Goal: Task Accomplishment & Management: Manage account settings

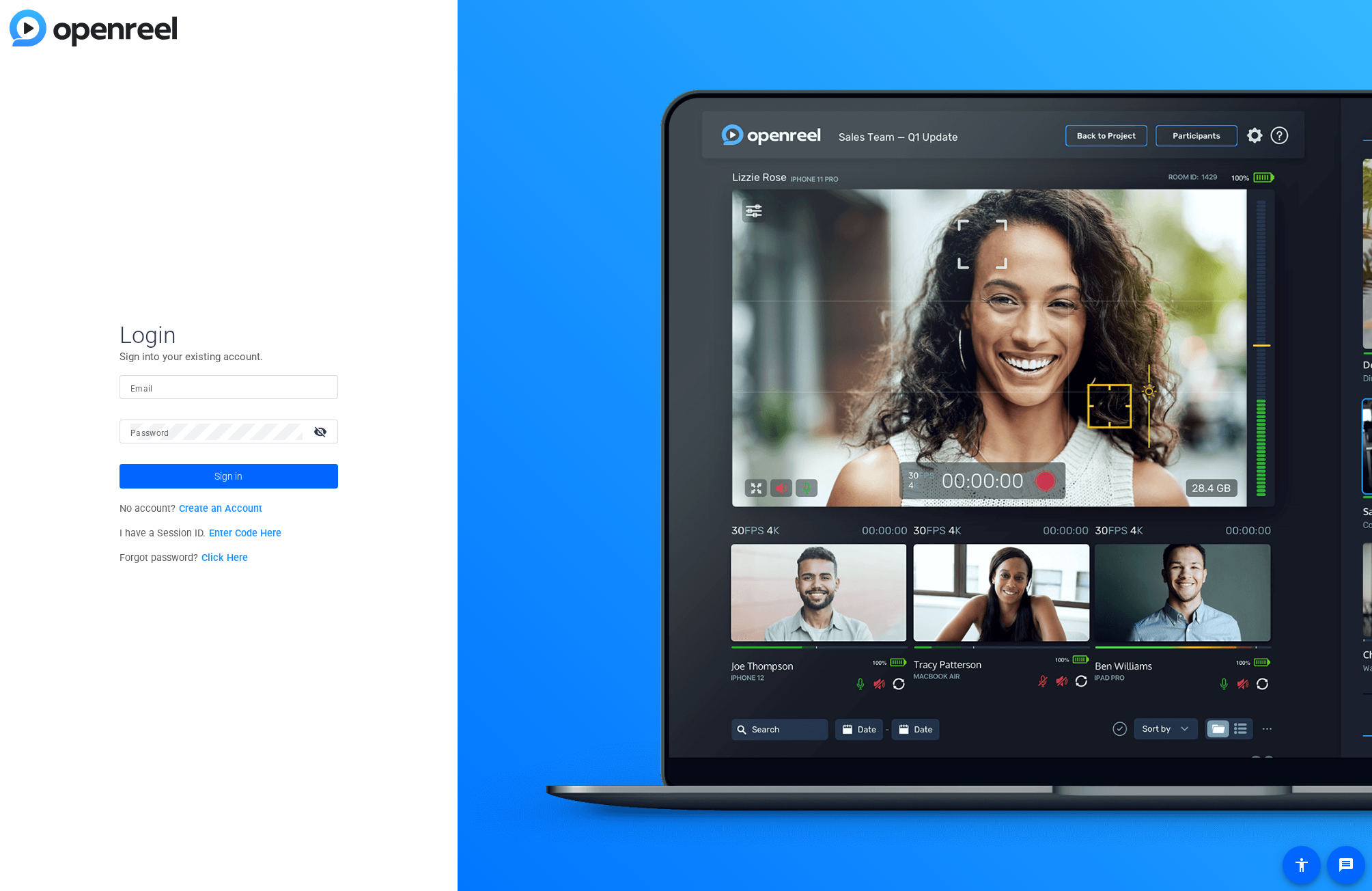
click at [239, 511] on link "Create an Account" at bounding box center [220, 509] width 83 height 12
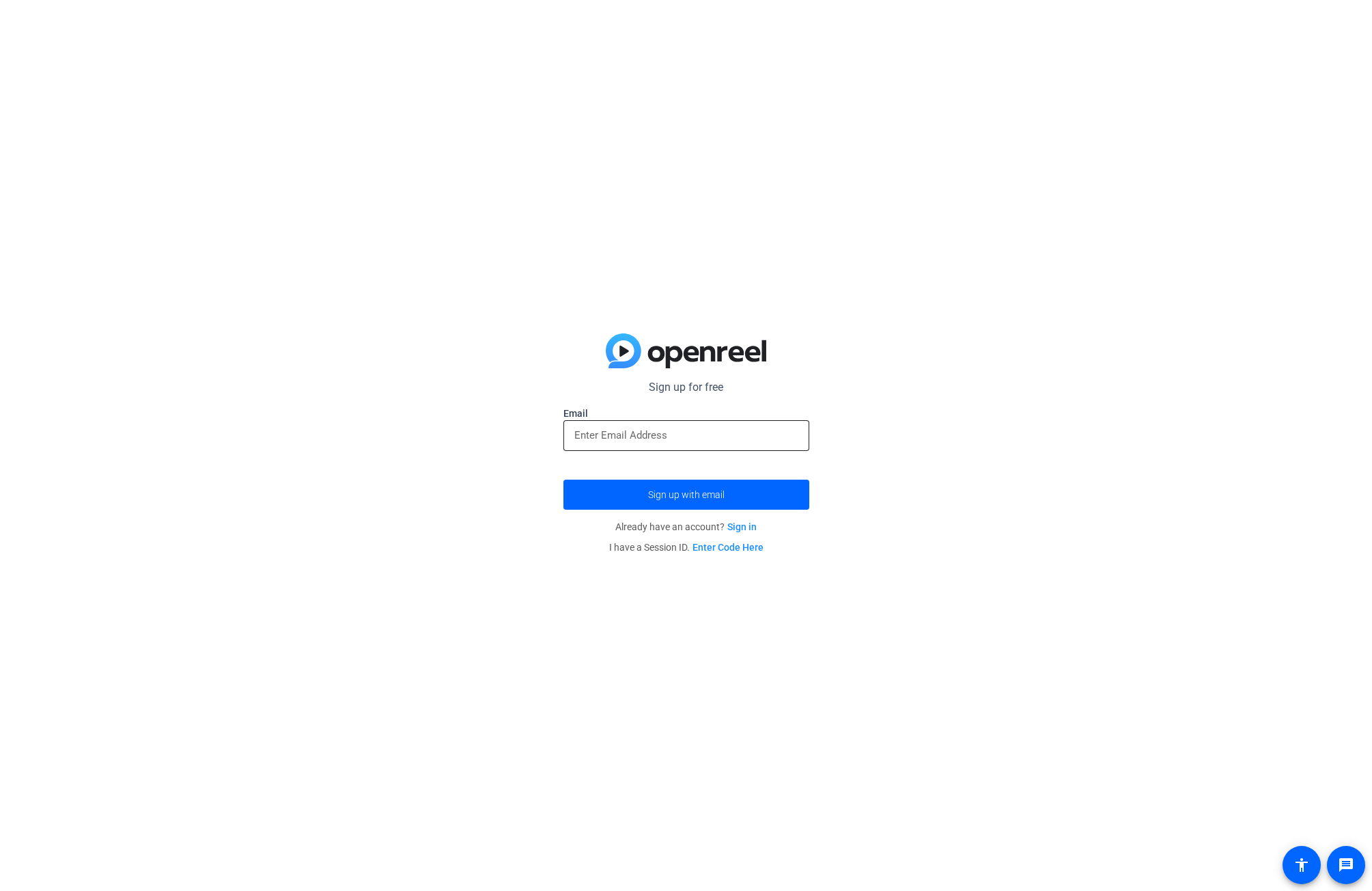
click at [594, 424] on div at bounding box center [686, 435] width 224 height 30
type input "kimberley.medrano@capitalone.com"
click at [639, 498] on span "submit" at bounding box center [686, 495] width 245 height 33
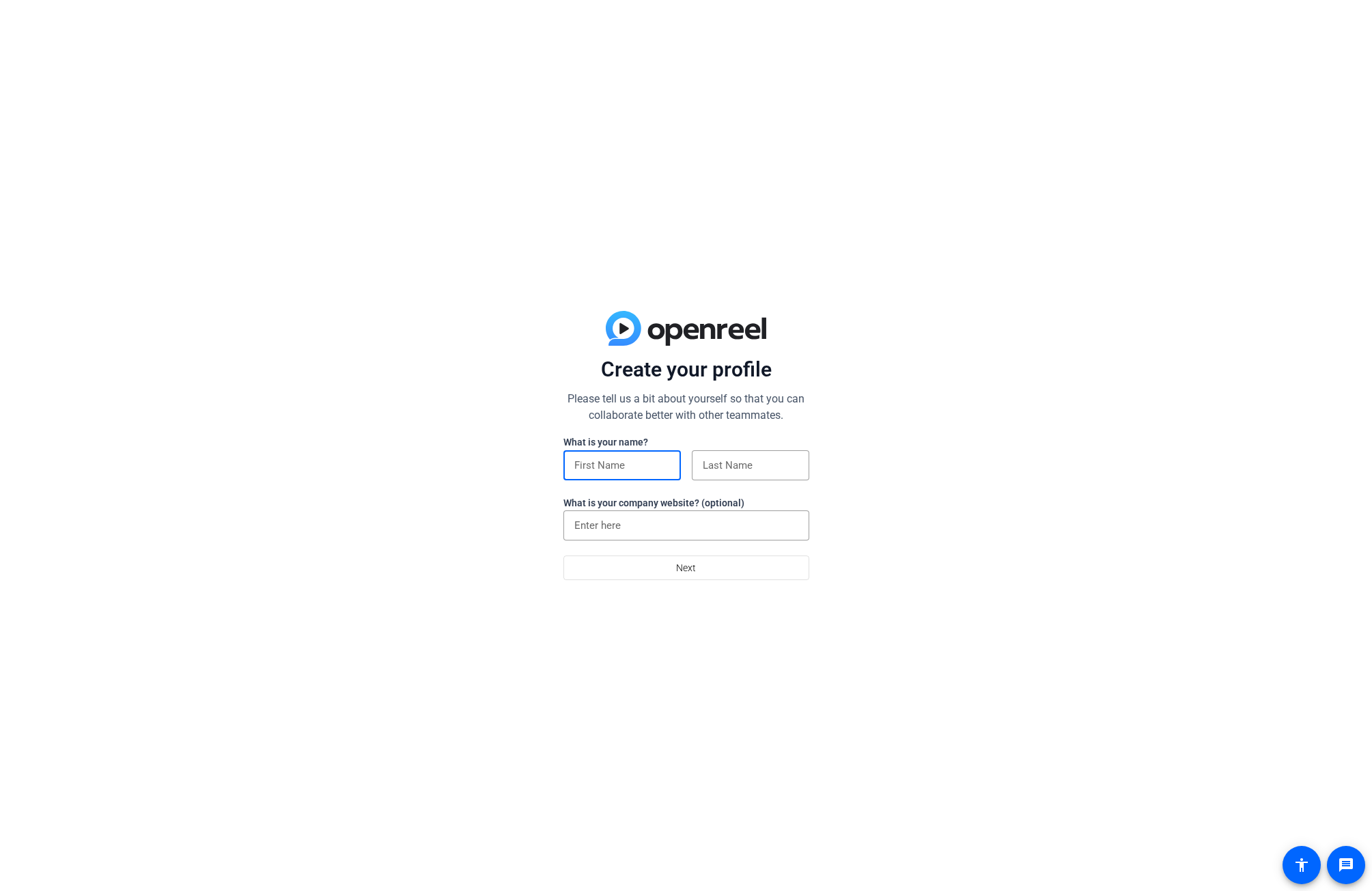
click at [592, 458] on input at bounding box center [623, 465] width 96 height 17
type input "Kimberley"
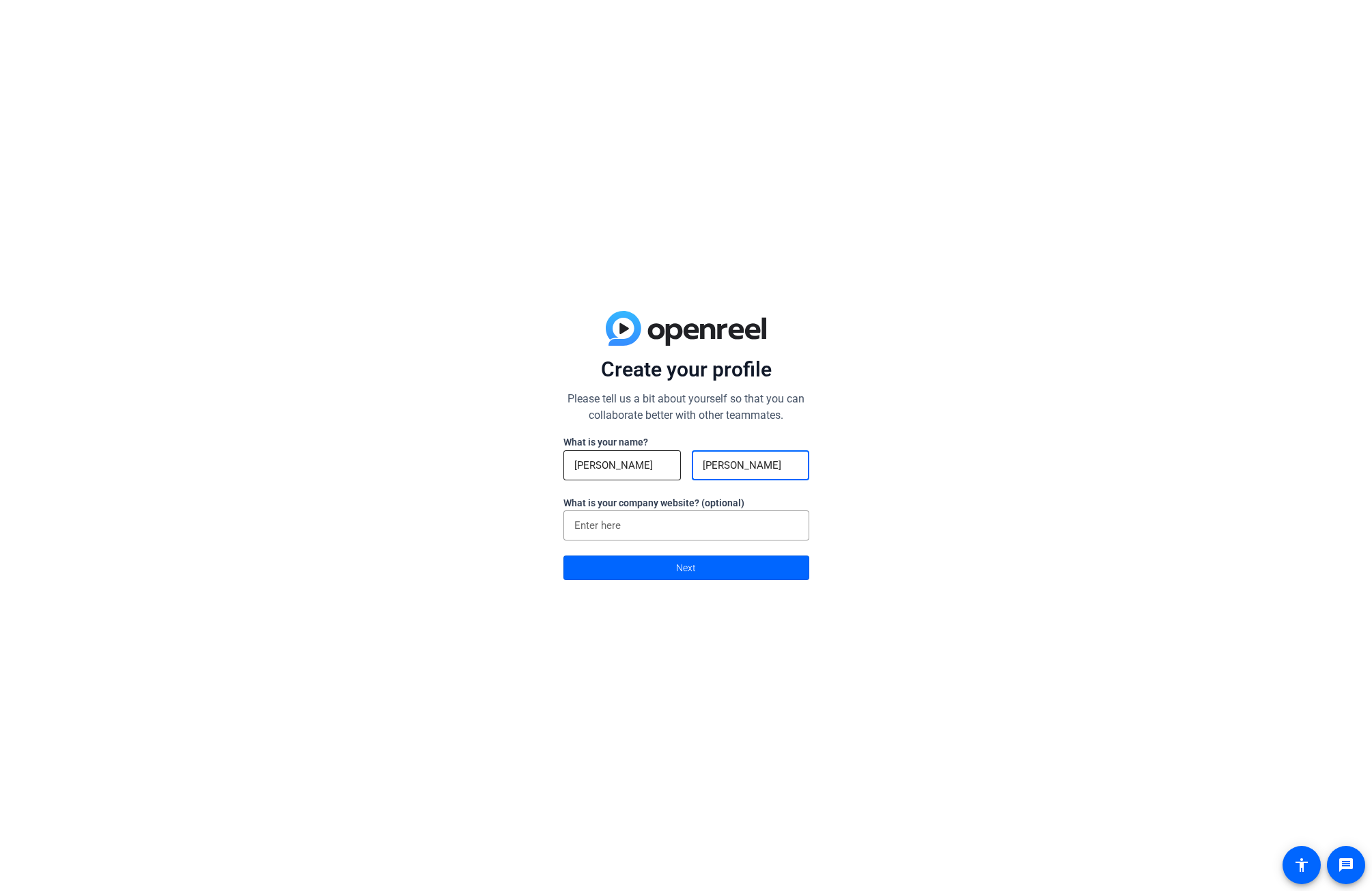
type input "Medrano"
click at [621, 523] on input at bounding box center [686, 525] width 224 height 17
click at [636, 563] on span at bounding box center [686, 568] width 244 height 33
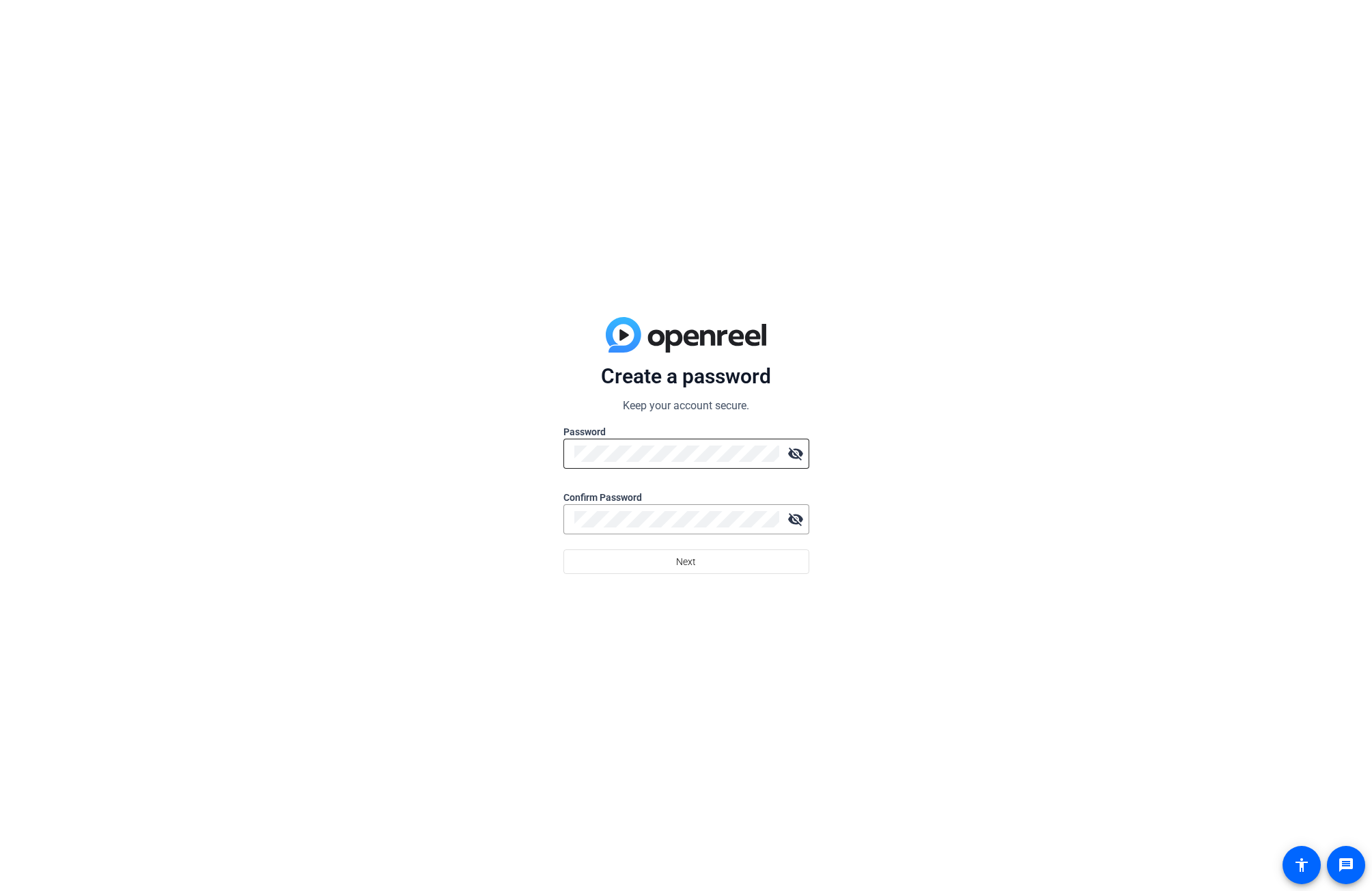
click at [629, 462] on div at bounding box center [678, 454] width 205 height 30
click at [682, 565] on span "Next" at bounding box center [686, 561] width 20 height 26
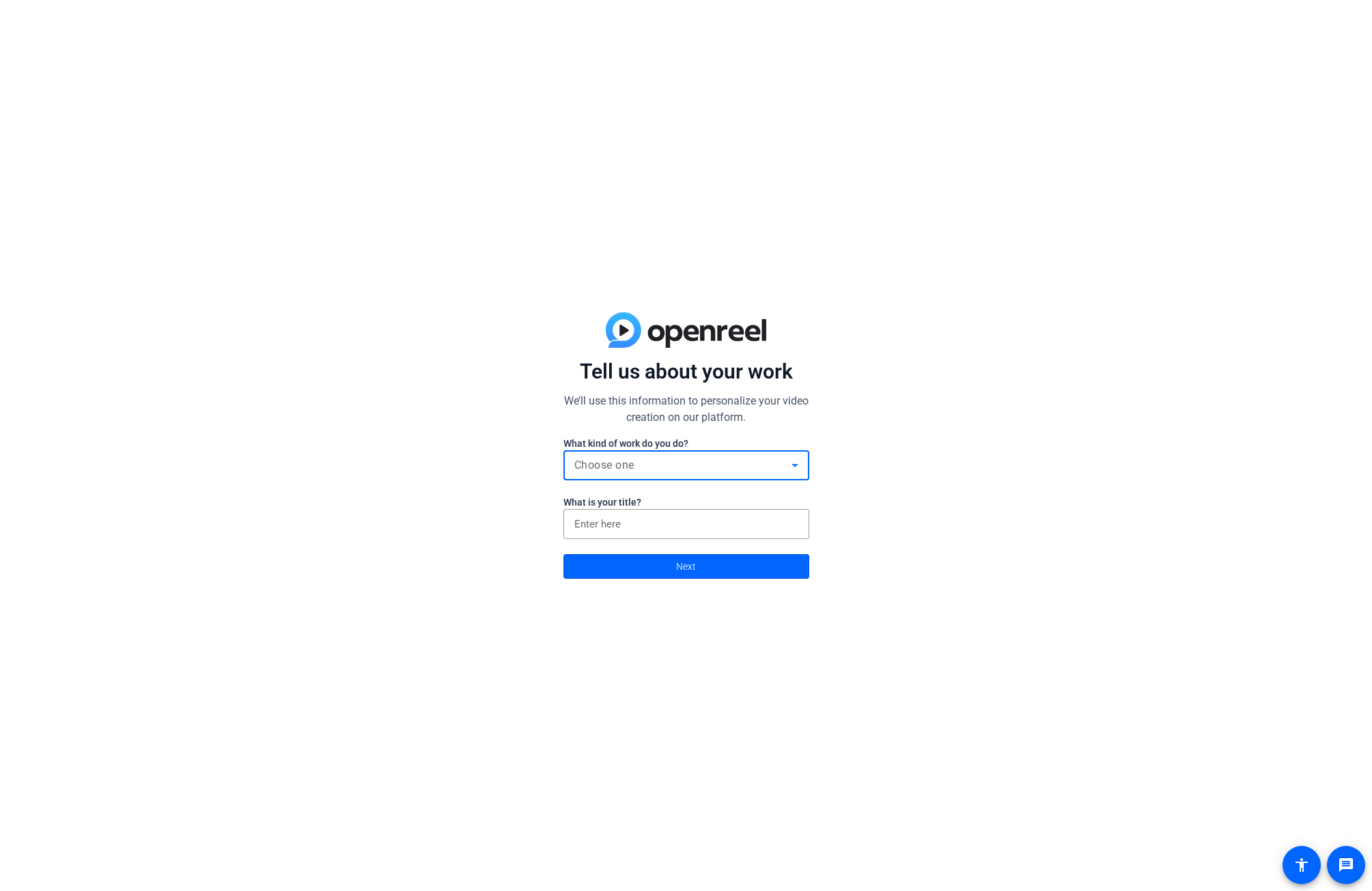
click at [758, 466] on div "Choose one" at bounding box center [684, 465] width 217 height 17
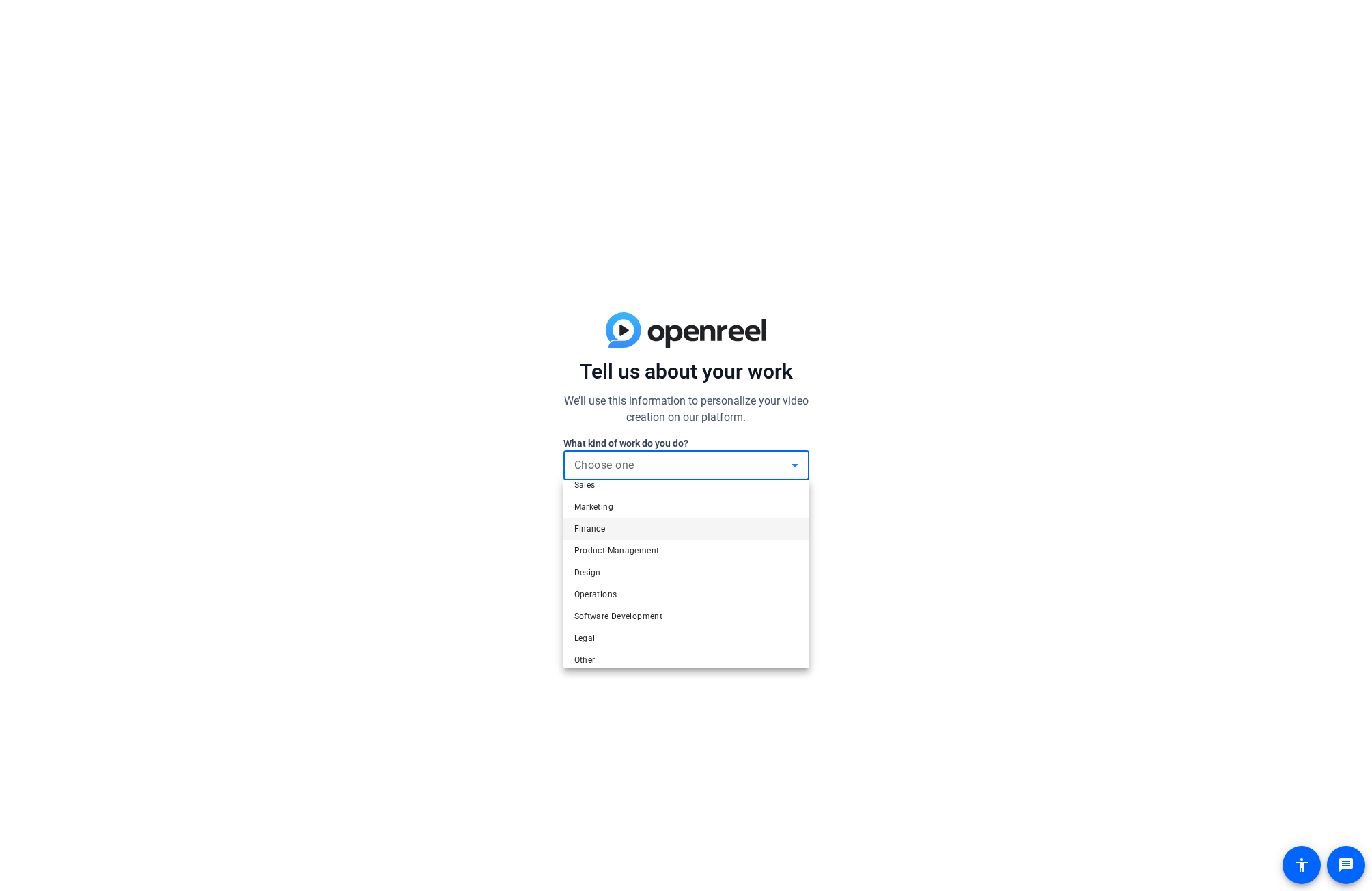
scroll to position [42, 0]
click at [709, 586] on mat-option "Operations" at bounding box center [686, 586] width 245 height 22
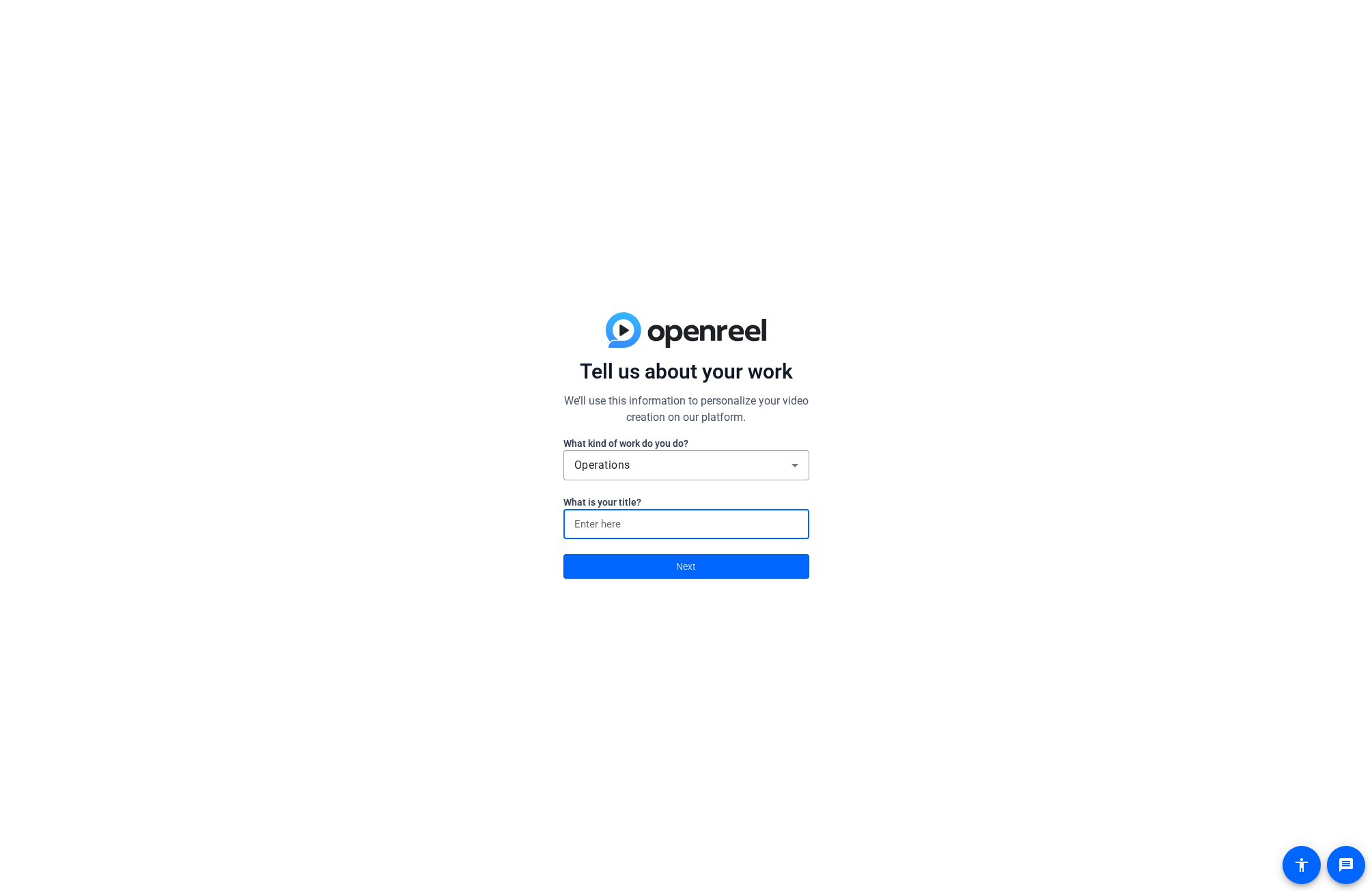
click at [692, 529] on input at bounding box center [686, 523] width 224 height 17
type input "Director, Chief of Staff"
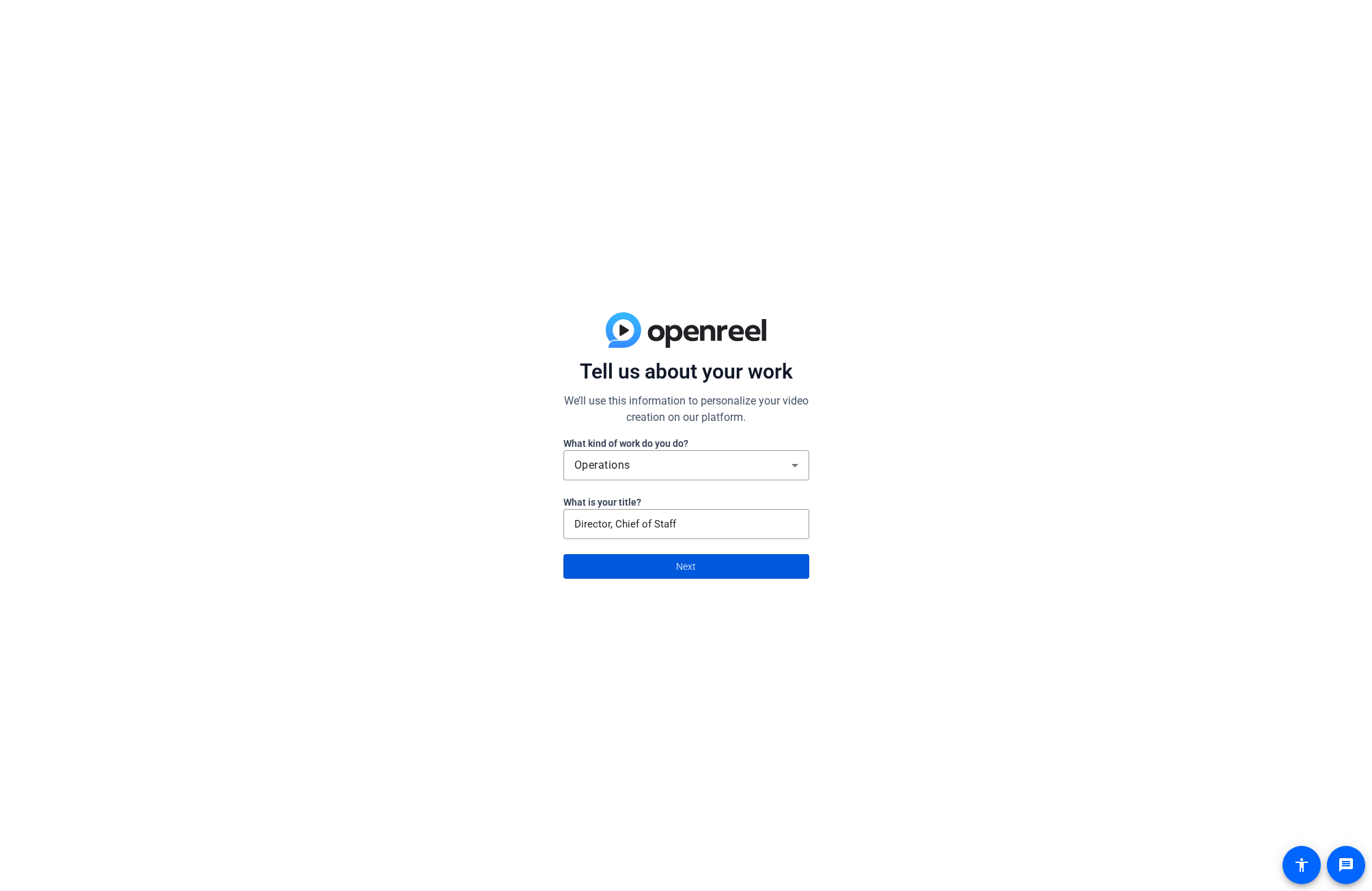
click at [686, 559] on span "Next" at bounding box center [686, 566] width 20 height 26
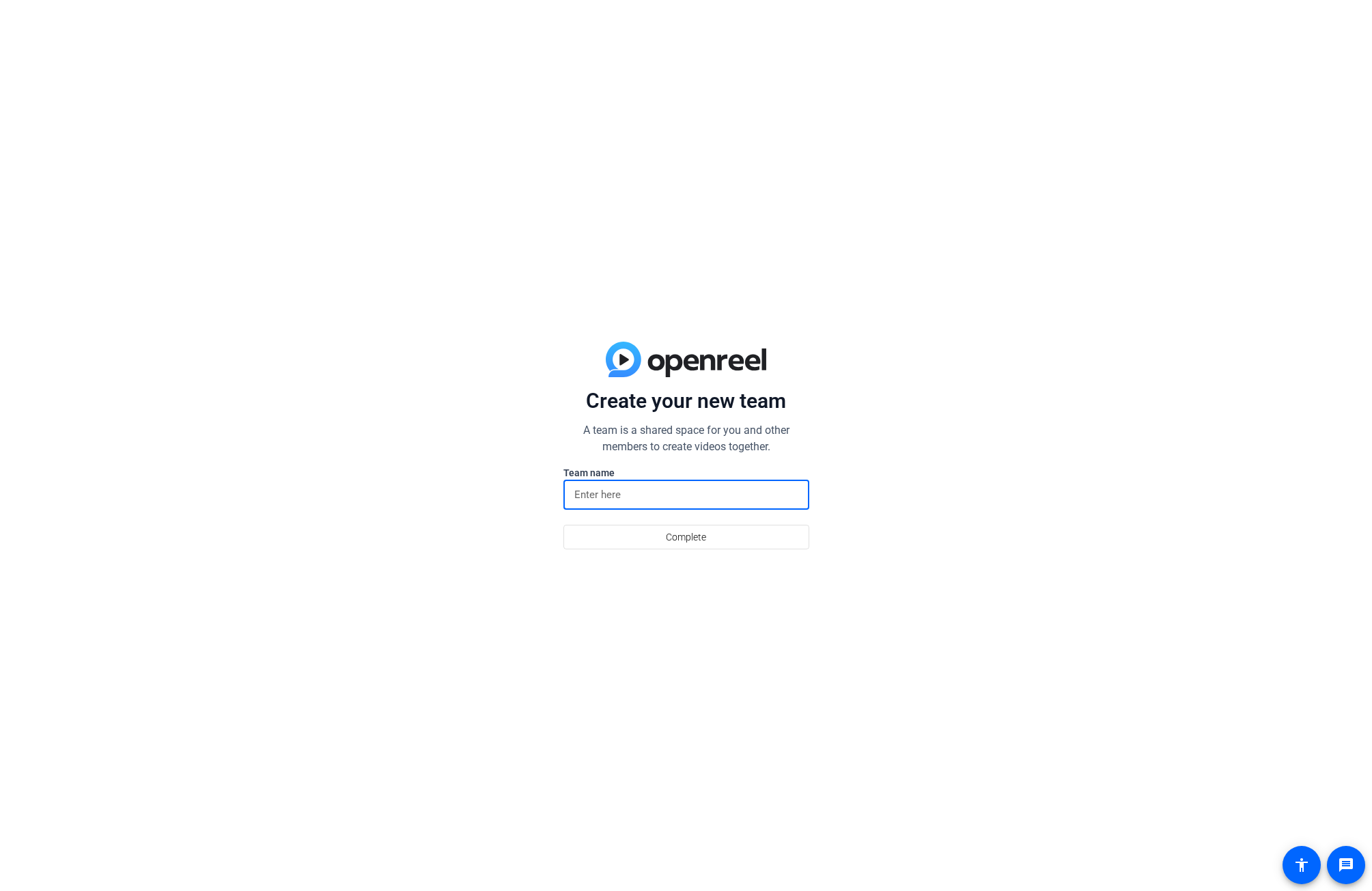
click at [670, 494] on input at bounding box center [686, 494] width 224 height 17
type input "CCO"
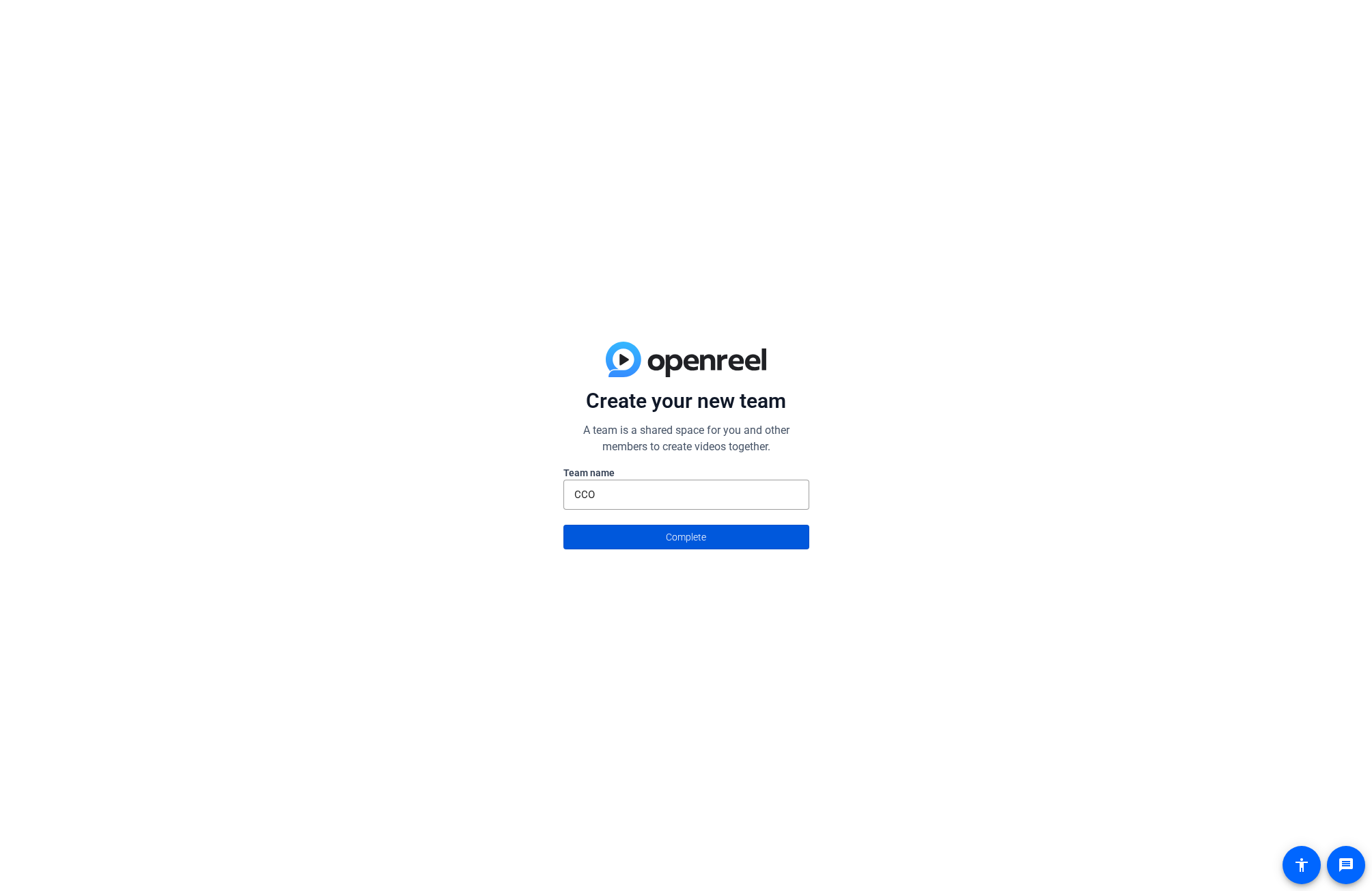
click at [661, 545] on span at bounding box center [686, 537] width 244 height 33
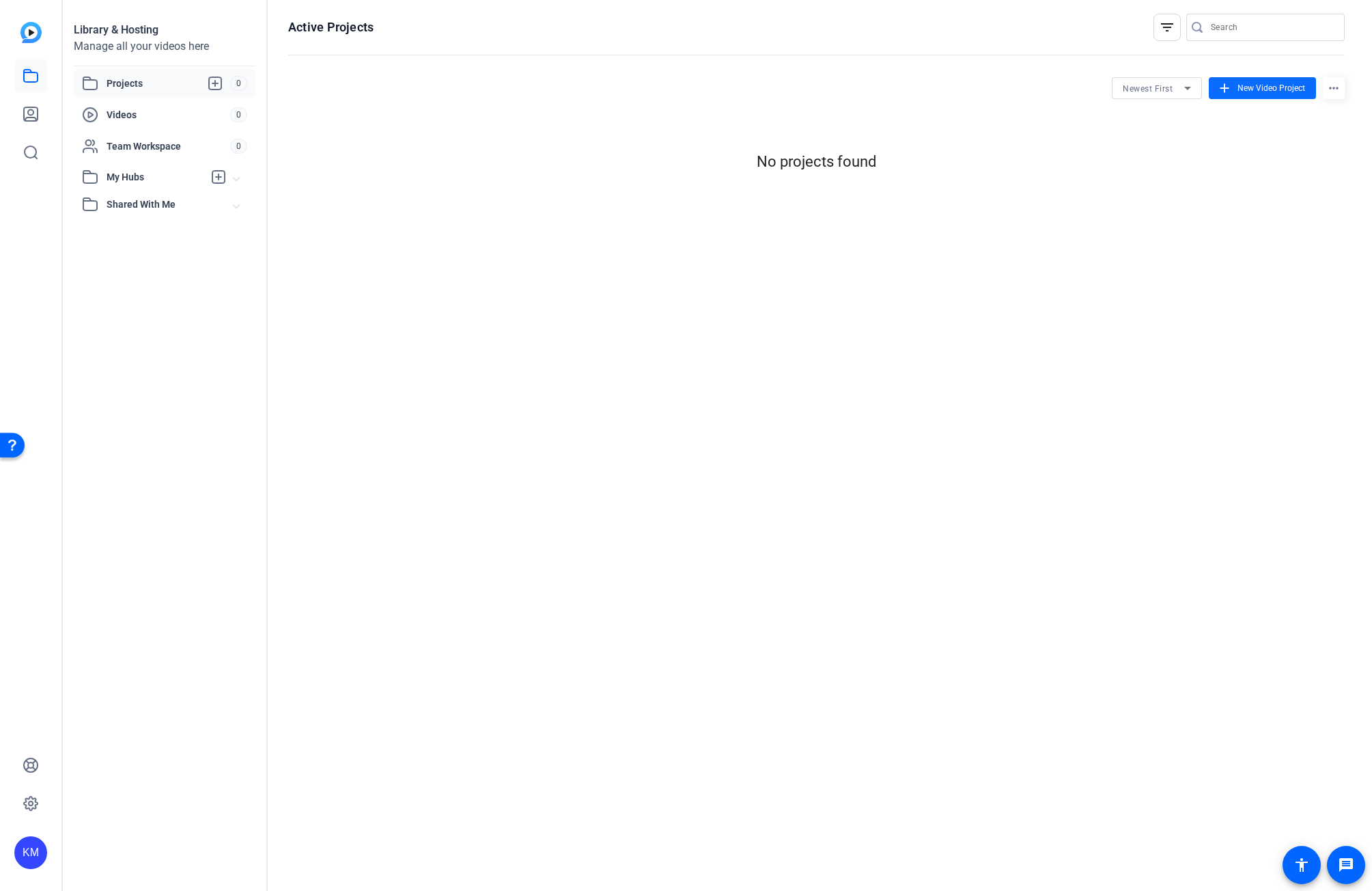
click at [1223, 81] on mat-icon "add" at bounding box center [1224, 87] width 15 height 15
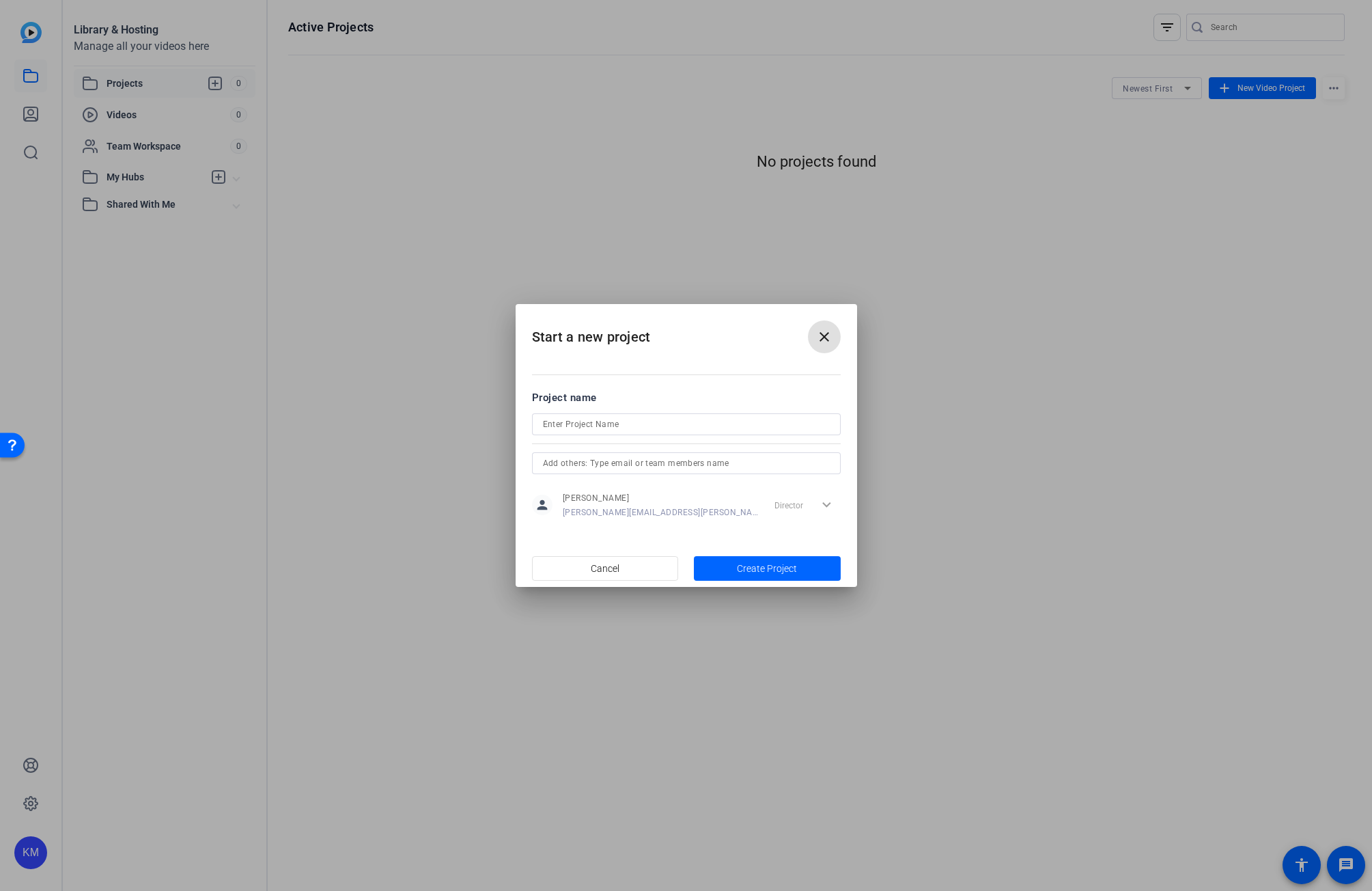
click at [652, 415] on div at bounding box center [686, 424] width 287 height 22
type input "Customer Service Week 2025"
click at [792, 503] on div "Director expand_more" at bounding box center [805, 505] width 71 height 24
click at [826, 505] on div "Director expand_more" at bounding box center [805, 505] width 71 height 24
click at [764, 569] on span "Create Project" at bounding box center [767, 568] width 60 height 15
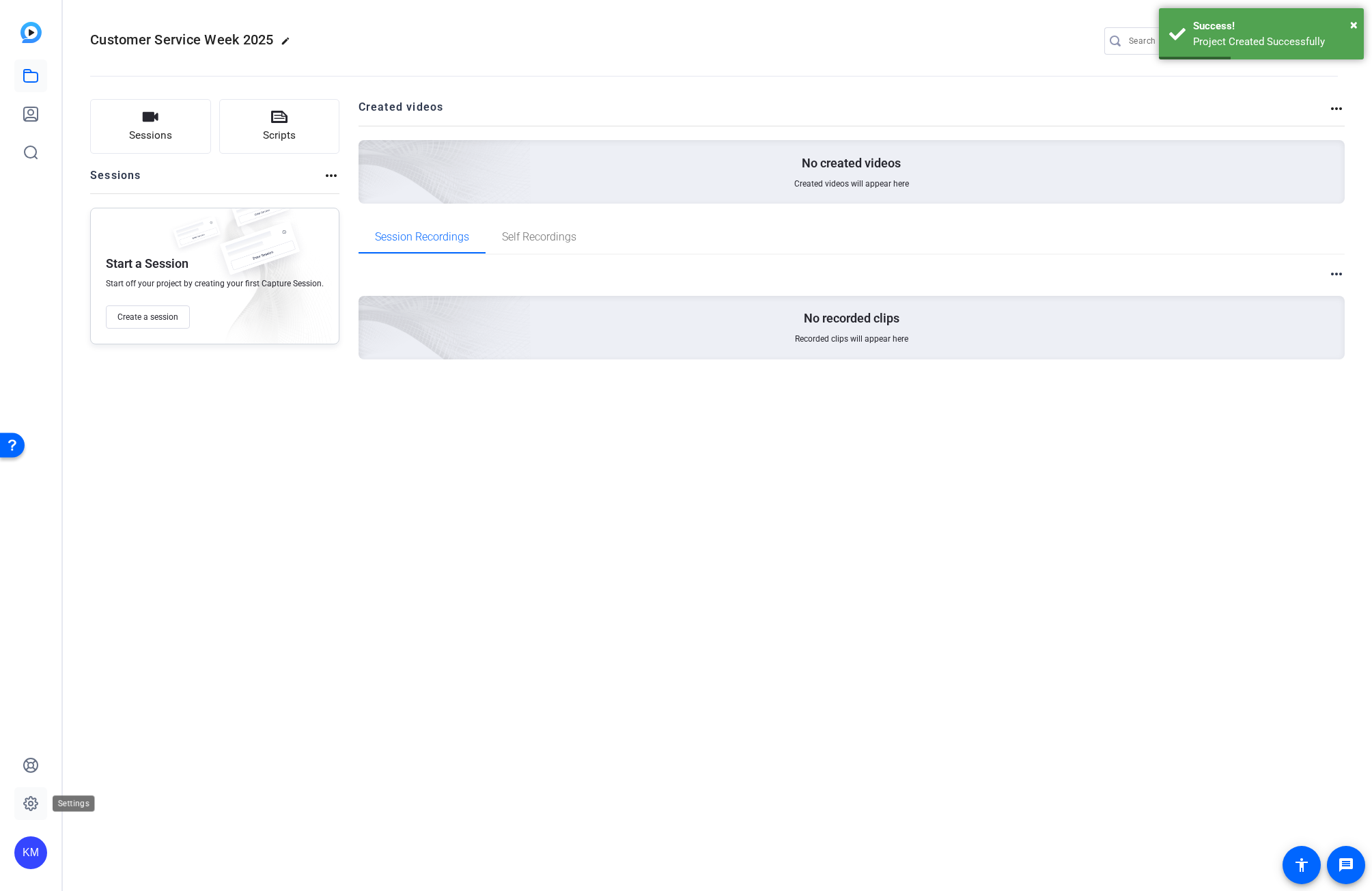
click at [29, 795] on icon at bounding box center [30, 803] width 17 height 17
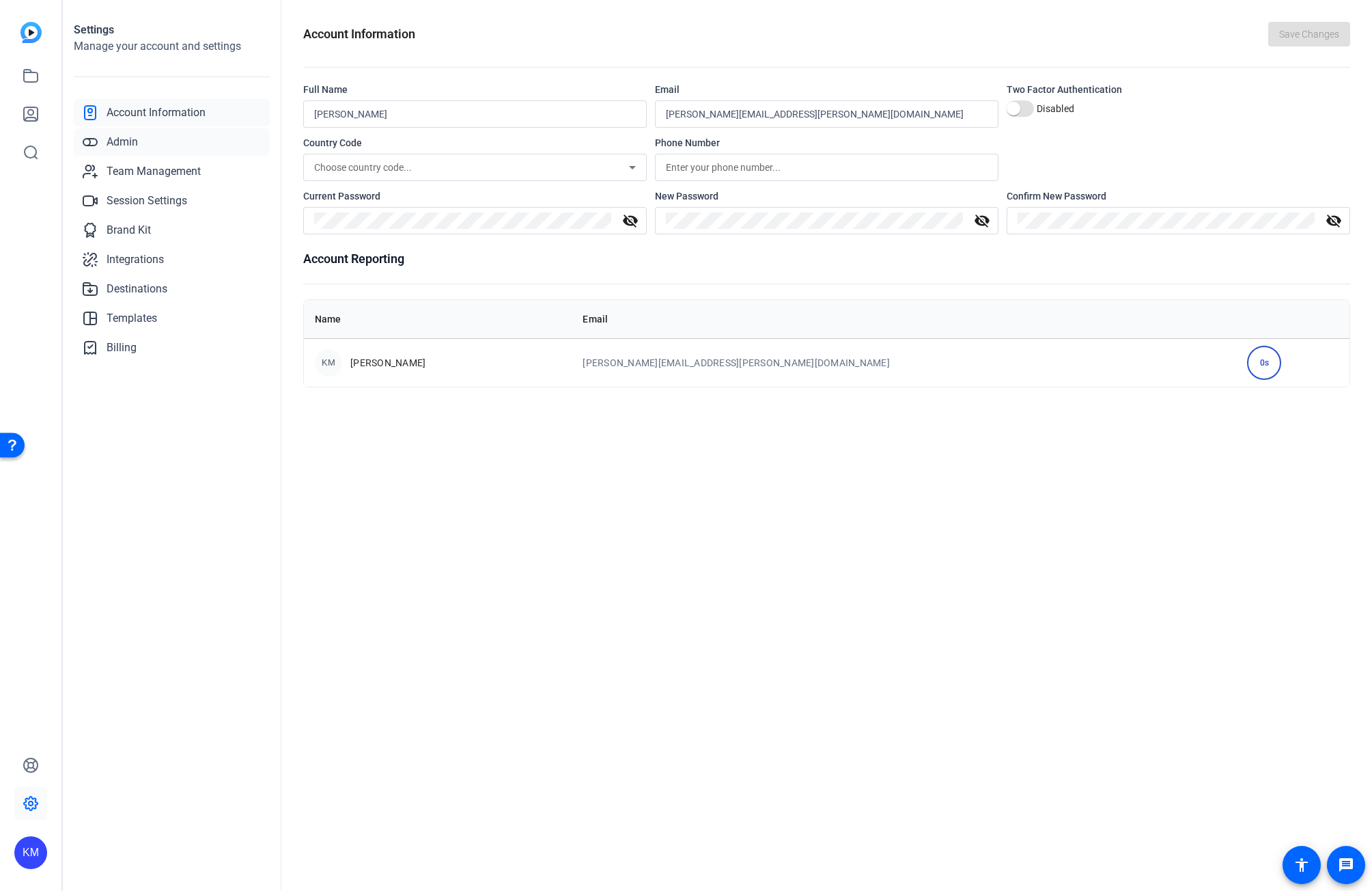
click at [126, 142] on span "Admin" at bounding box center [122, 142] width 31 height 17
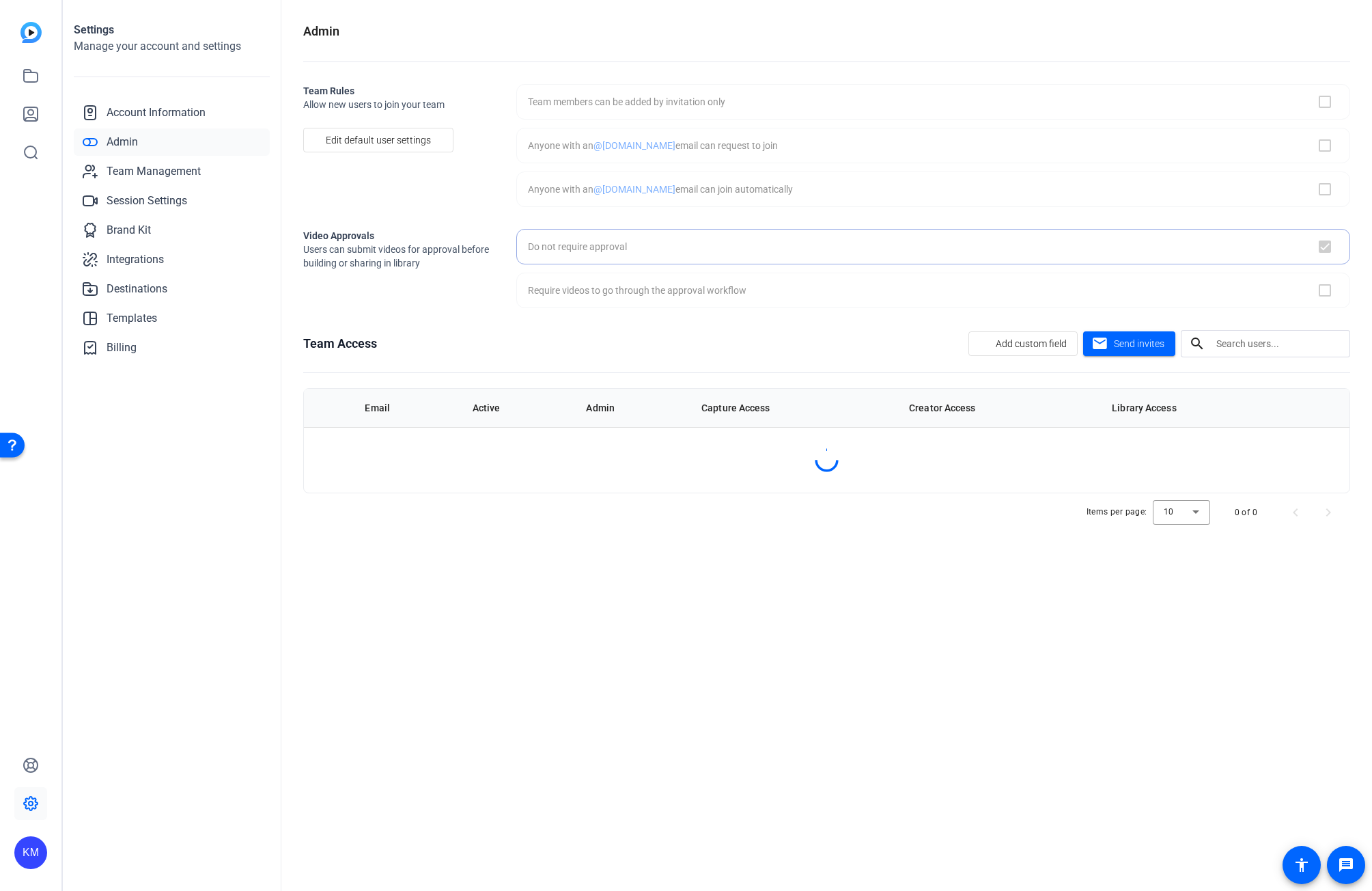
checkbox input "true"
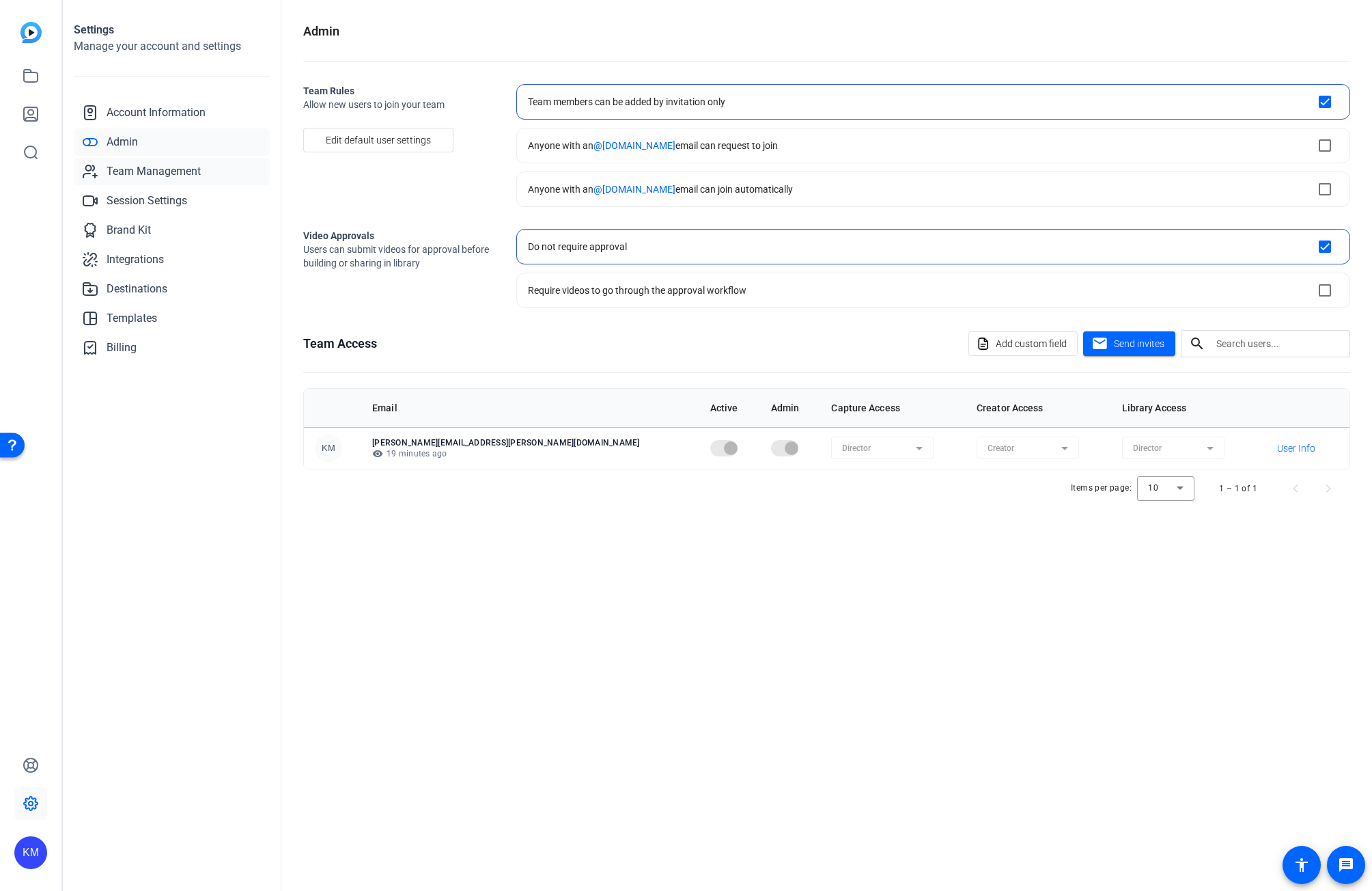
click at [126, 163] on span "Team Management" at bounding box center [154, 171] width 94 height 17
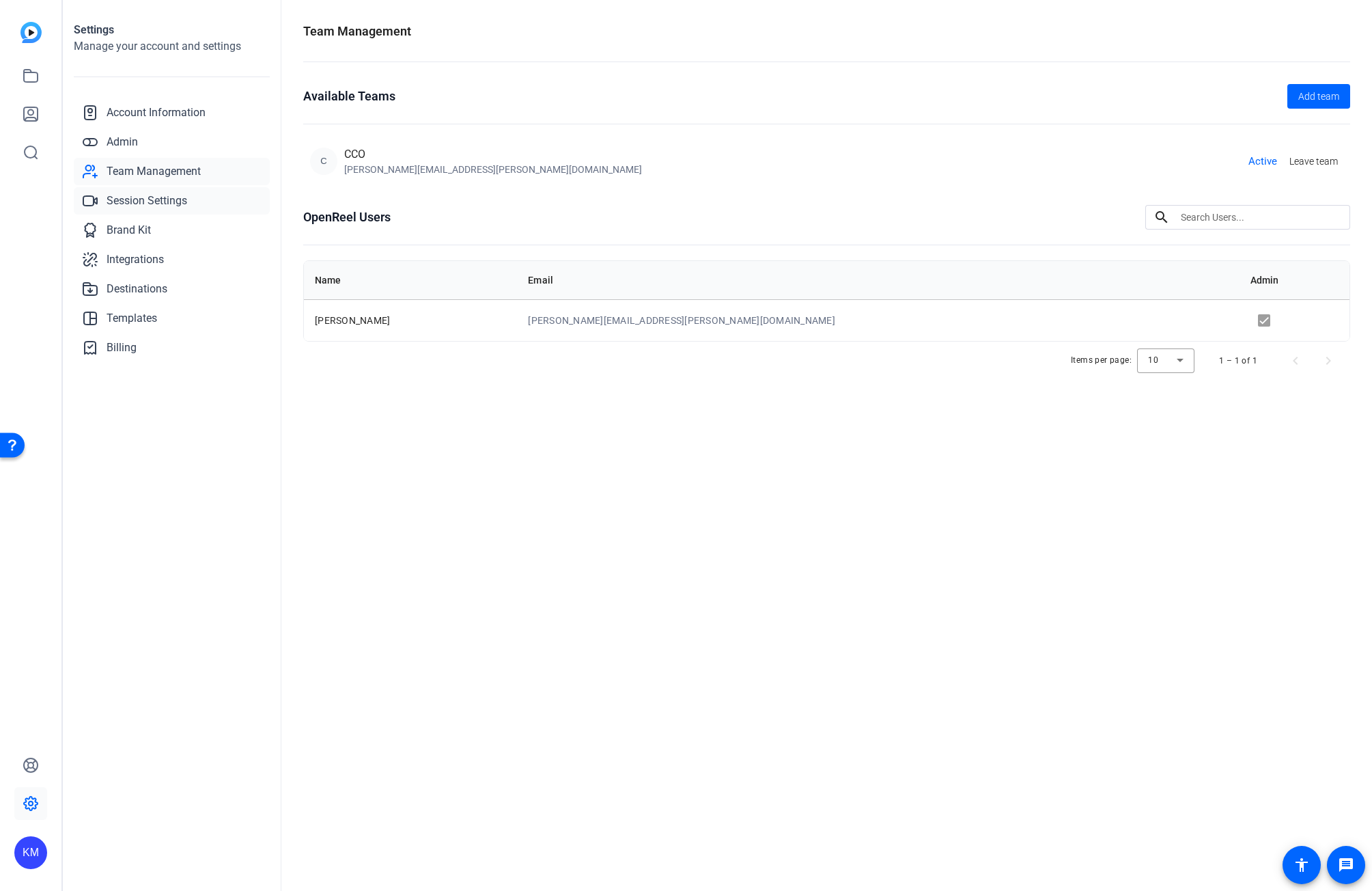
click at [128, 199] on span "Session Settings" at bounding box center [147, 200] width 80 height 17
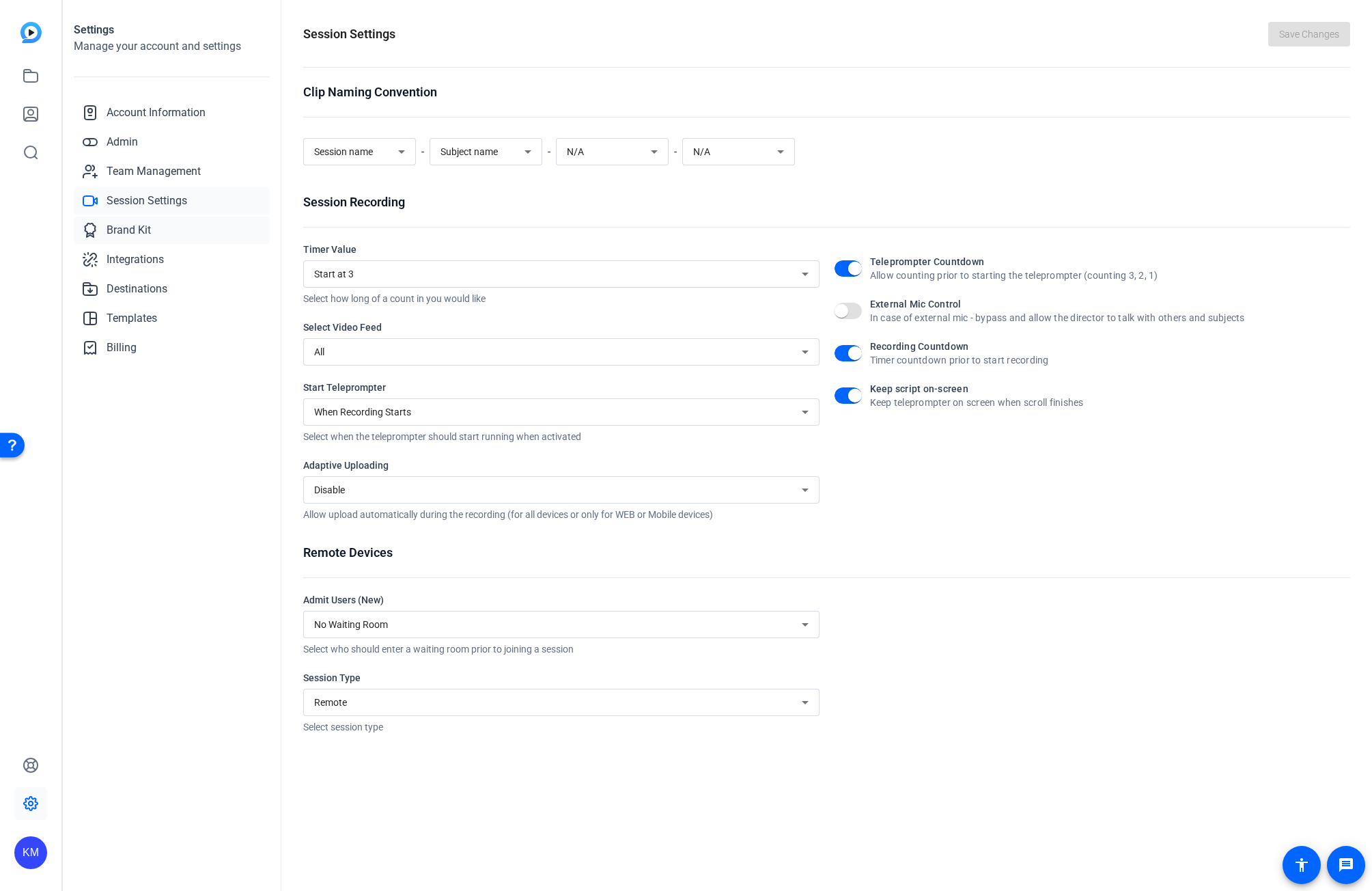
click at [128, 221] on link "Brand Kit" at bounding box center [171, 230] width 196 height 27
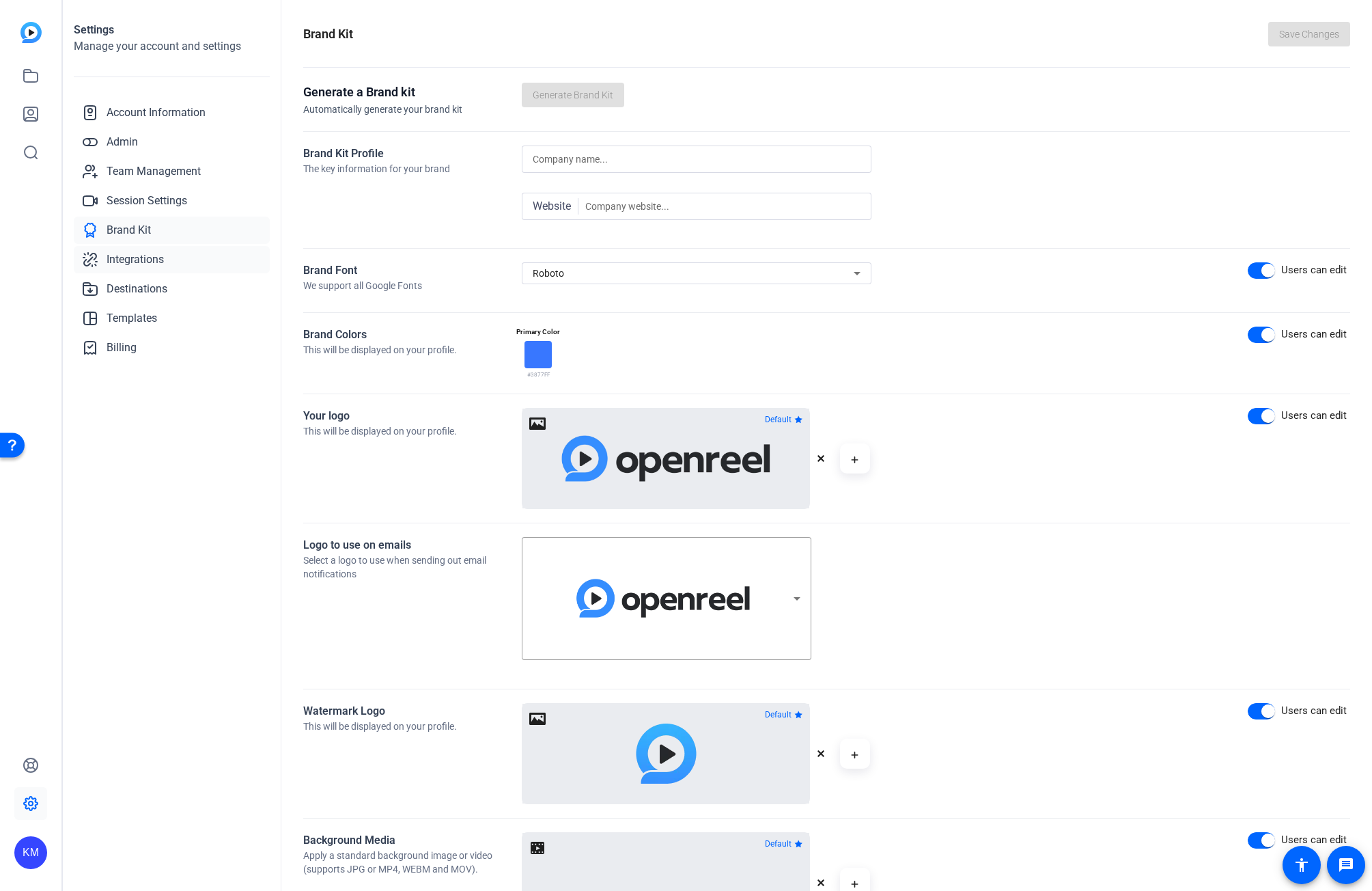
click at [189, 262] on link "Integrations" at bounding box center [171, 259] width 196 height 27
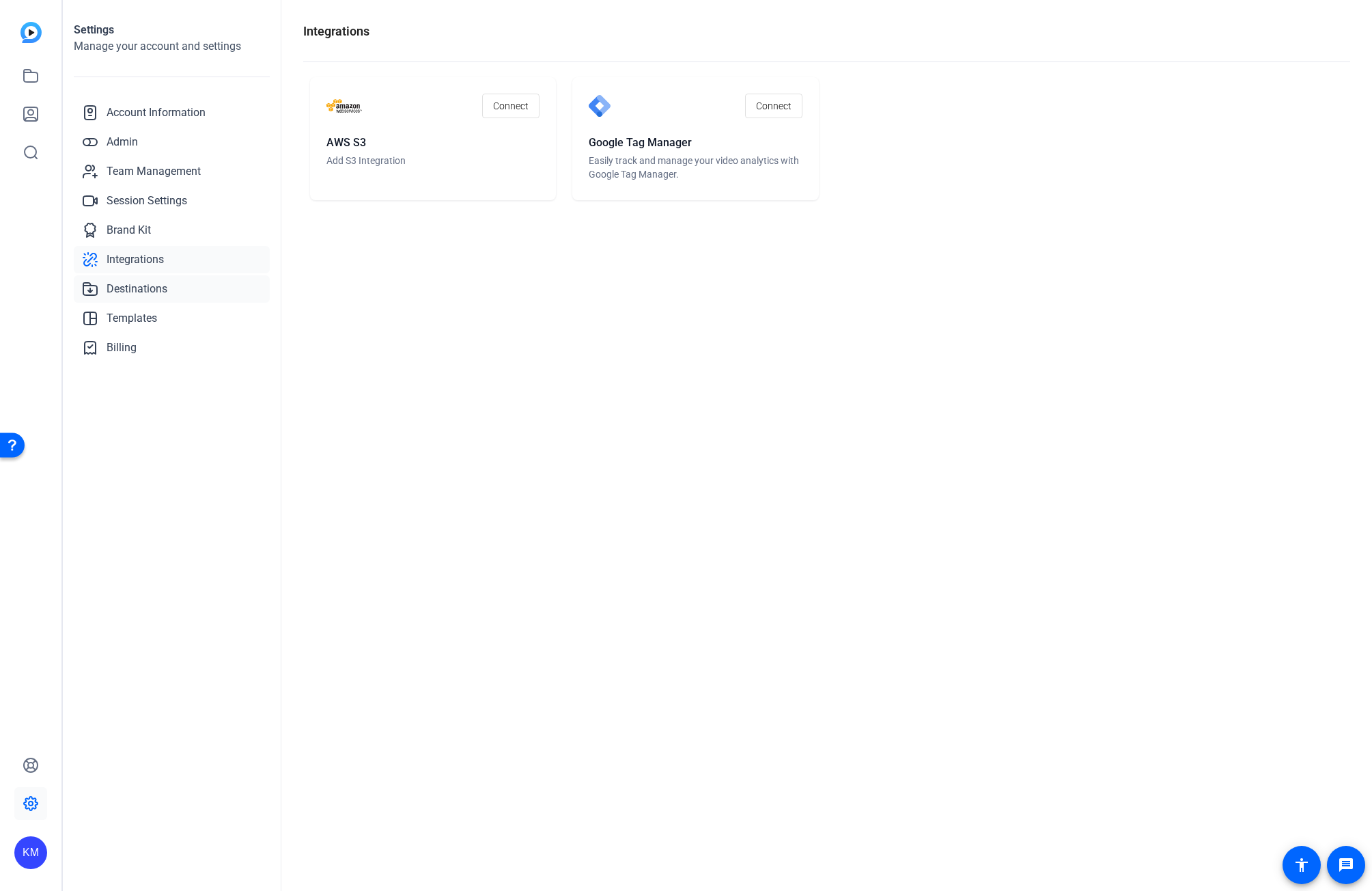
click at [165, 298] on link "Destinations" at bounding box center [171, 290] width 196 height 27
click at [168, 317] on link "Templates" at bounding box center [171, 319] width 196 height 27
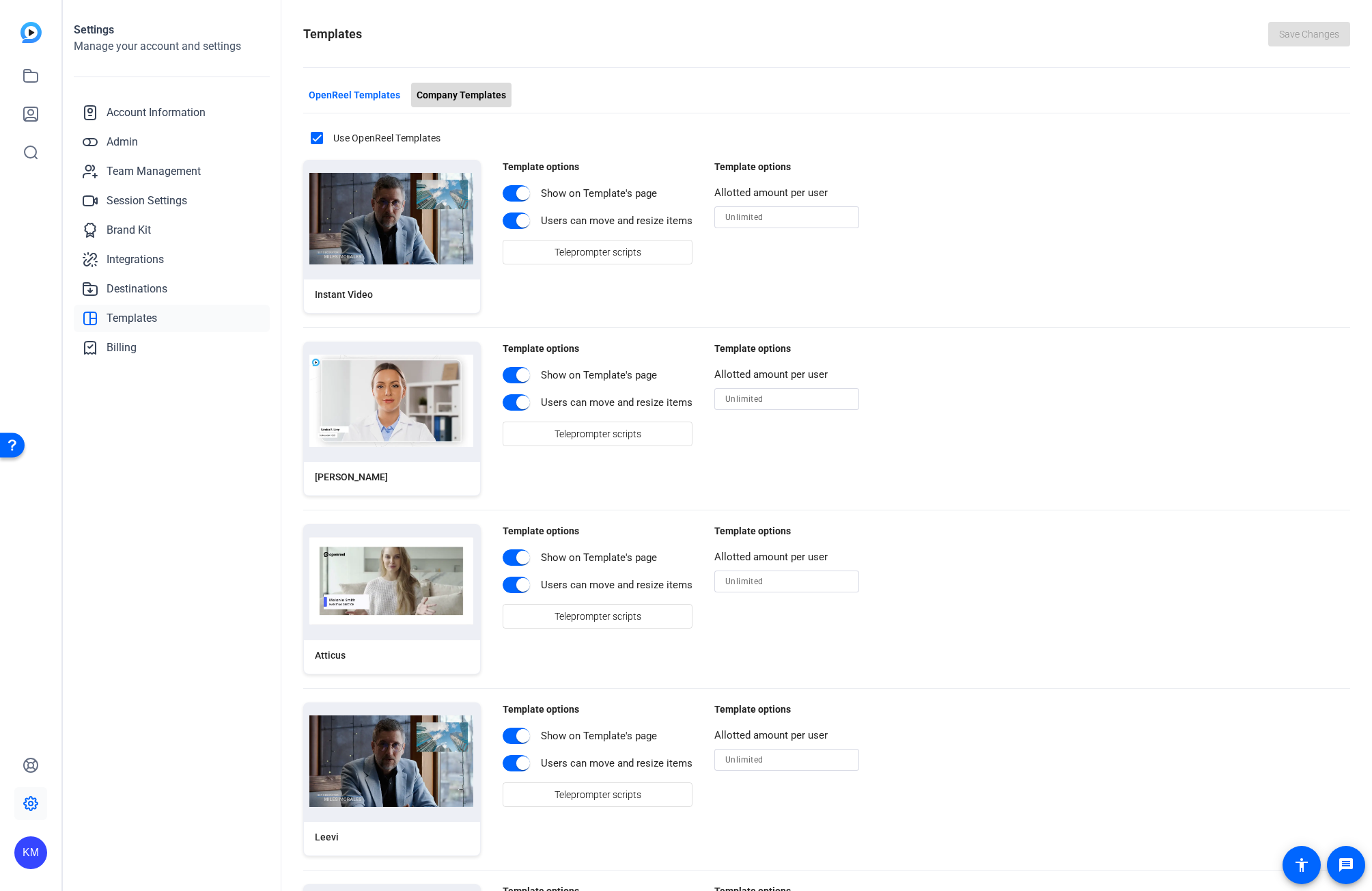
click at [459, 94] on span "Company Templates" at bounding box center [462, 95] width 90 height 15
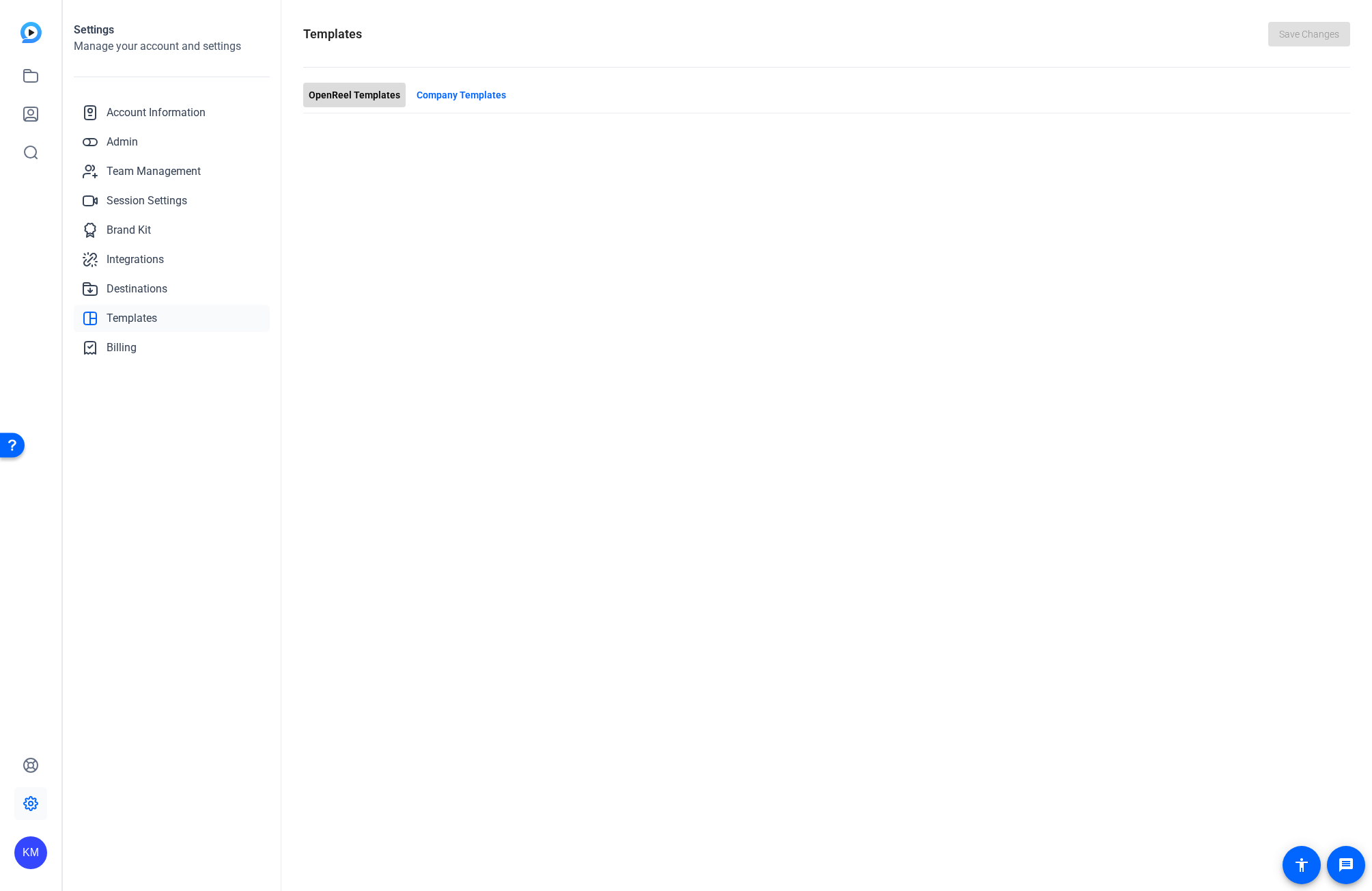
click at [362, 100] on span "OpenReel Templates" at bounding box center [355, 95] width 92 height 15
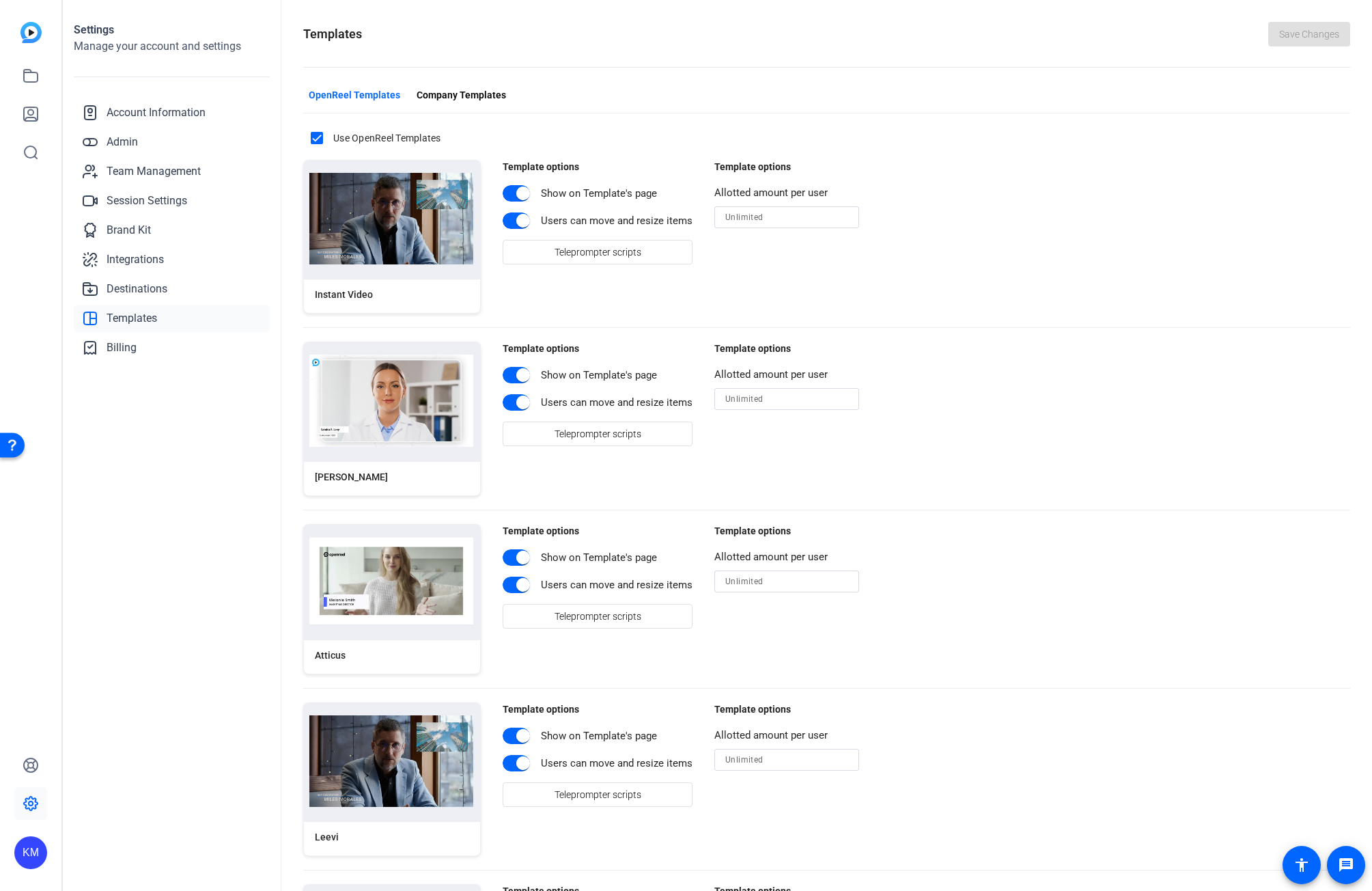
click at [27, 851] on div "KM" at bounding box center [31, 853] width 33 height 33
click at [87, 846] on div "CCO" at bounding box center [102, 848] width 78 height 14
click at [35, 824] on div "KM" at bounding box center [31, 809] width 33 height 120
click at [122, 109] on span "Account Information" at bounding box center [155, 112] width 99 height 17
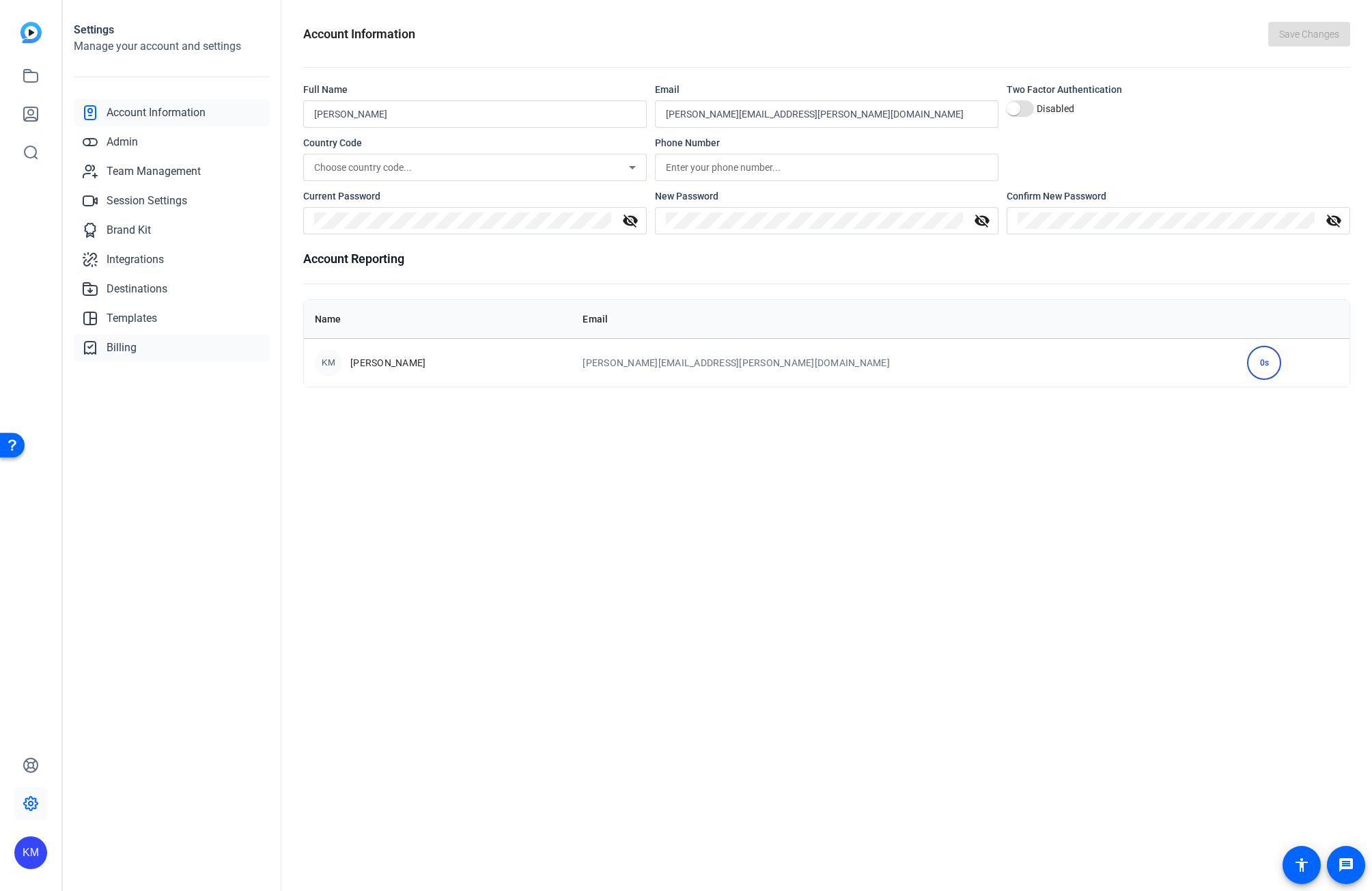
click at [126, 349] on span "Billing" at bounding box center [121, 347] width 30 height 17
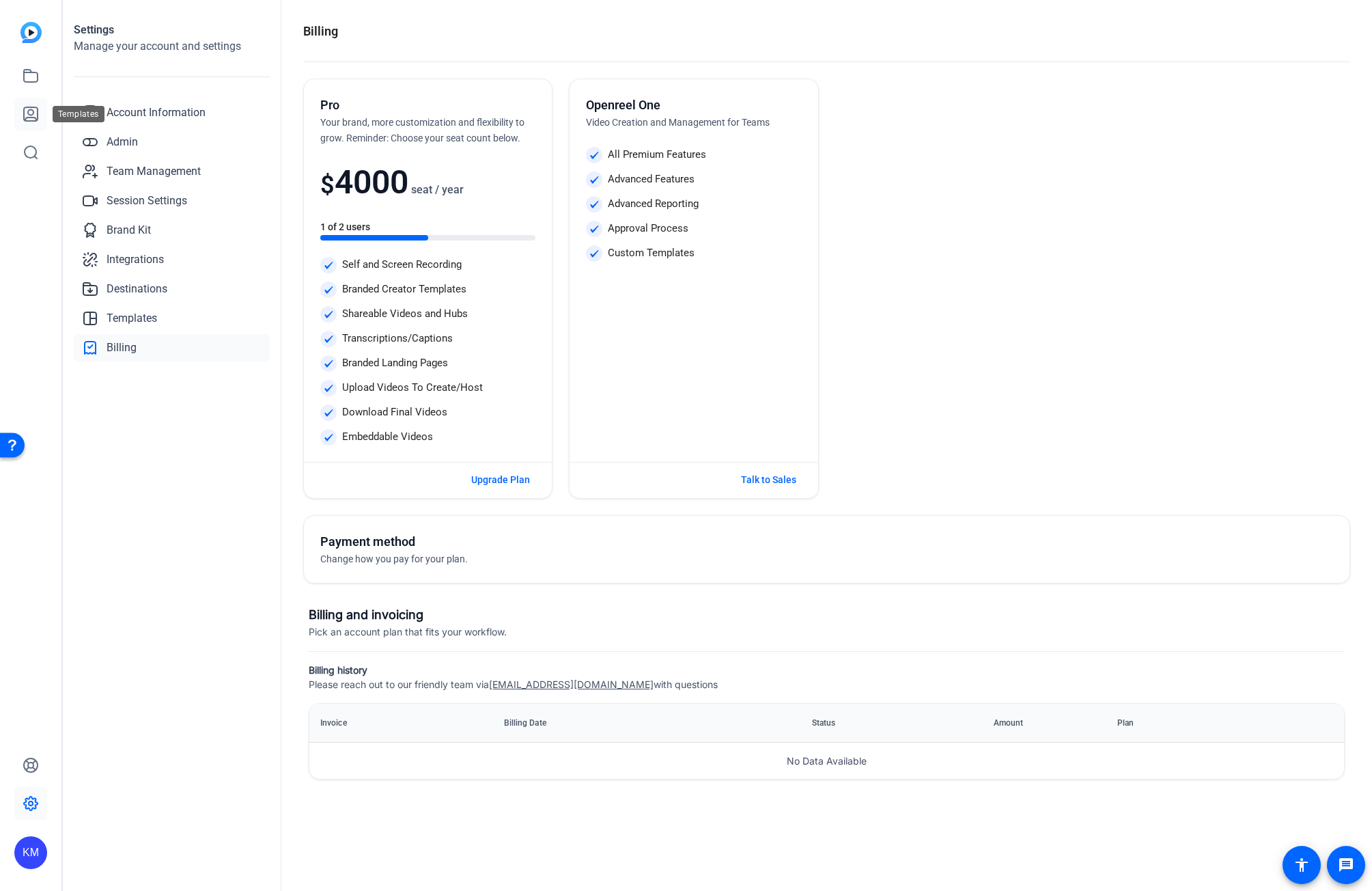
click at [26, 103] on link at bounding box center [31, 114] width 33 height 33
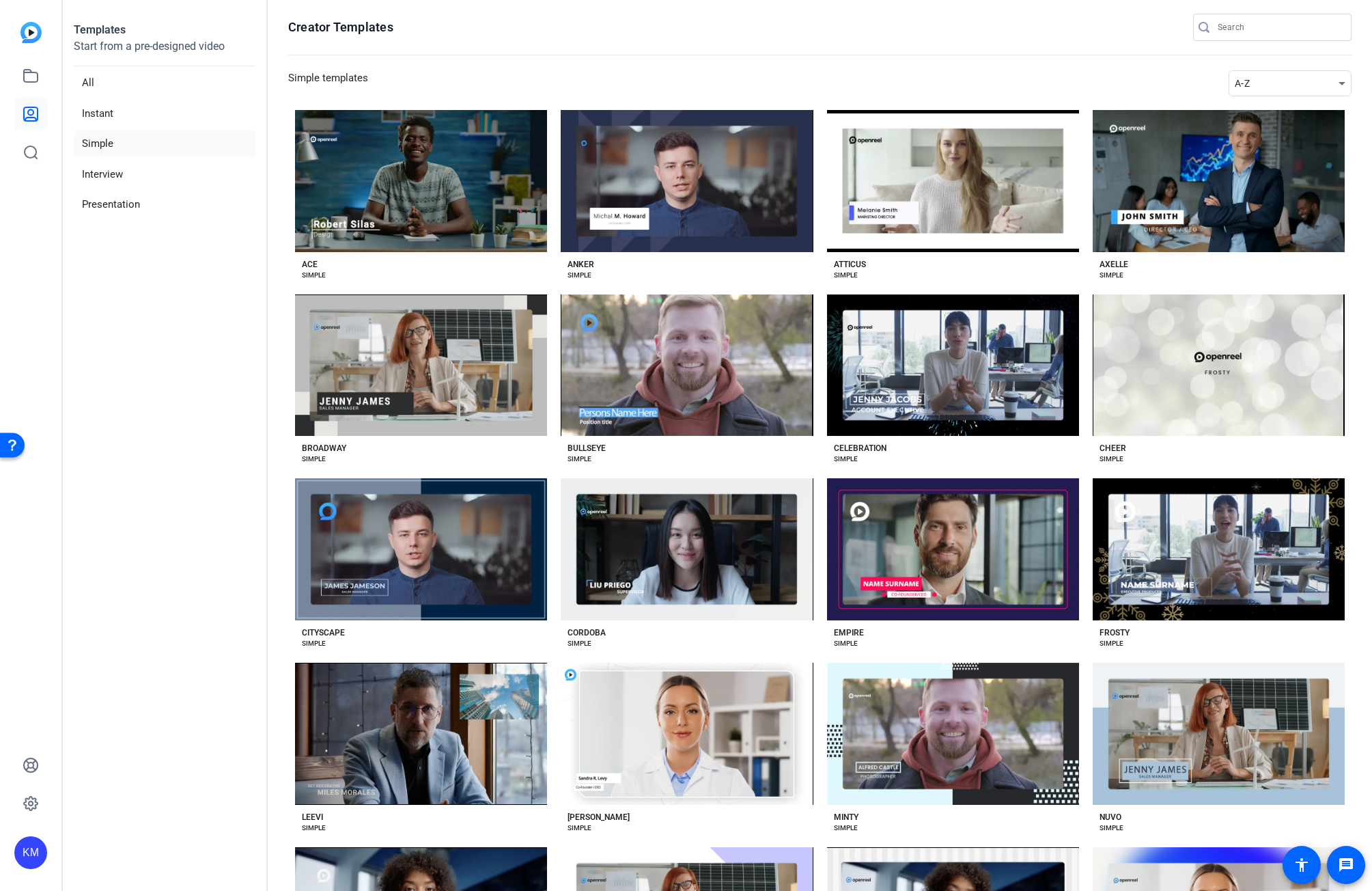
click at [827, 49] on openreel-divider-bar at bounding box center [820, 56] width 1064 height 29
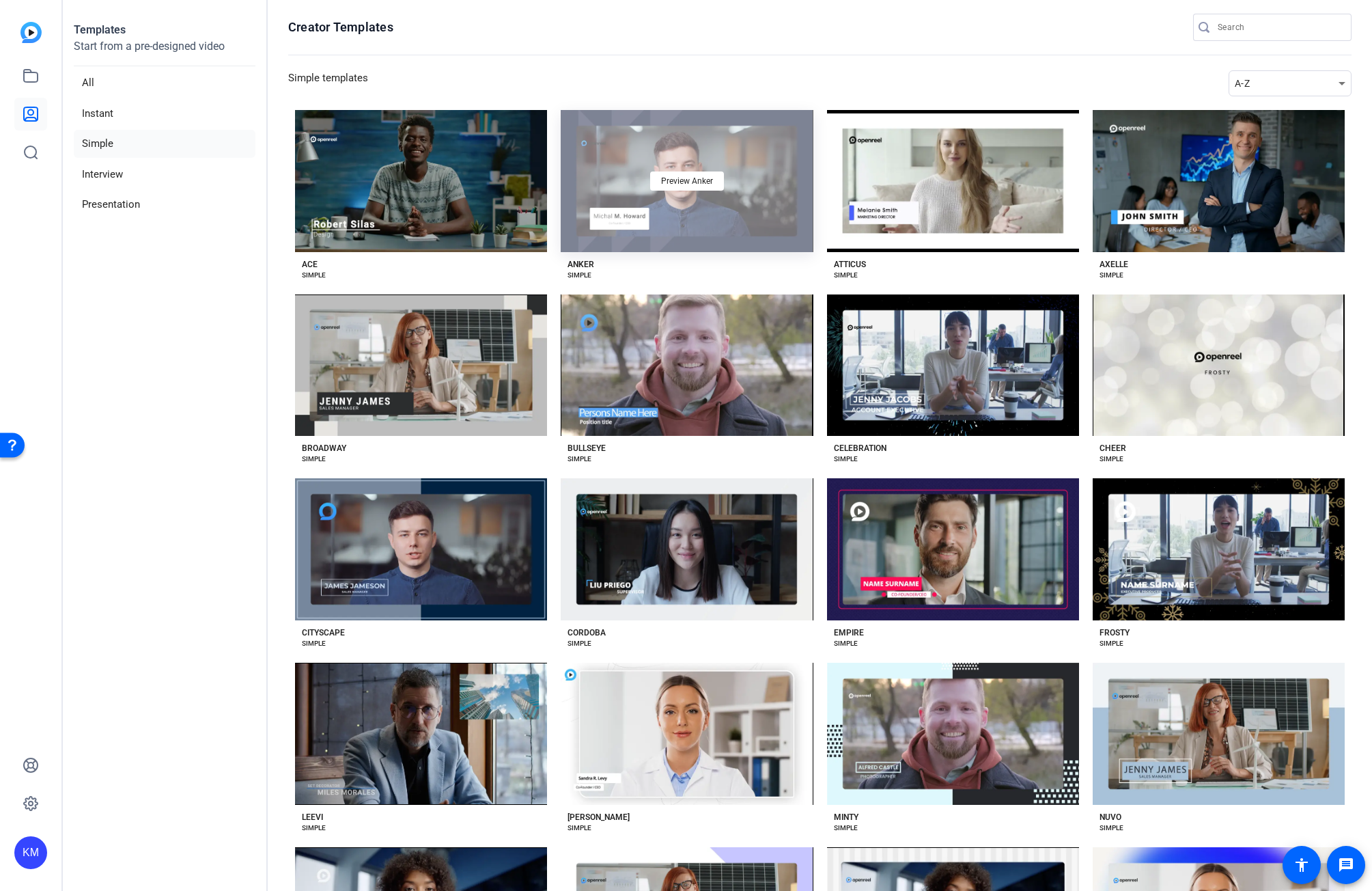
click at [790, 129] on div "Preview Anker" at bounding box center [687, 180] width 252 height 142
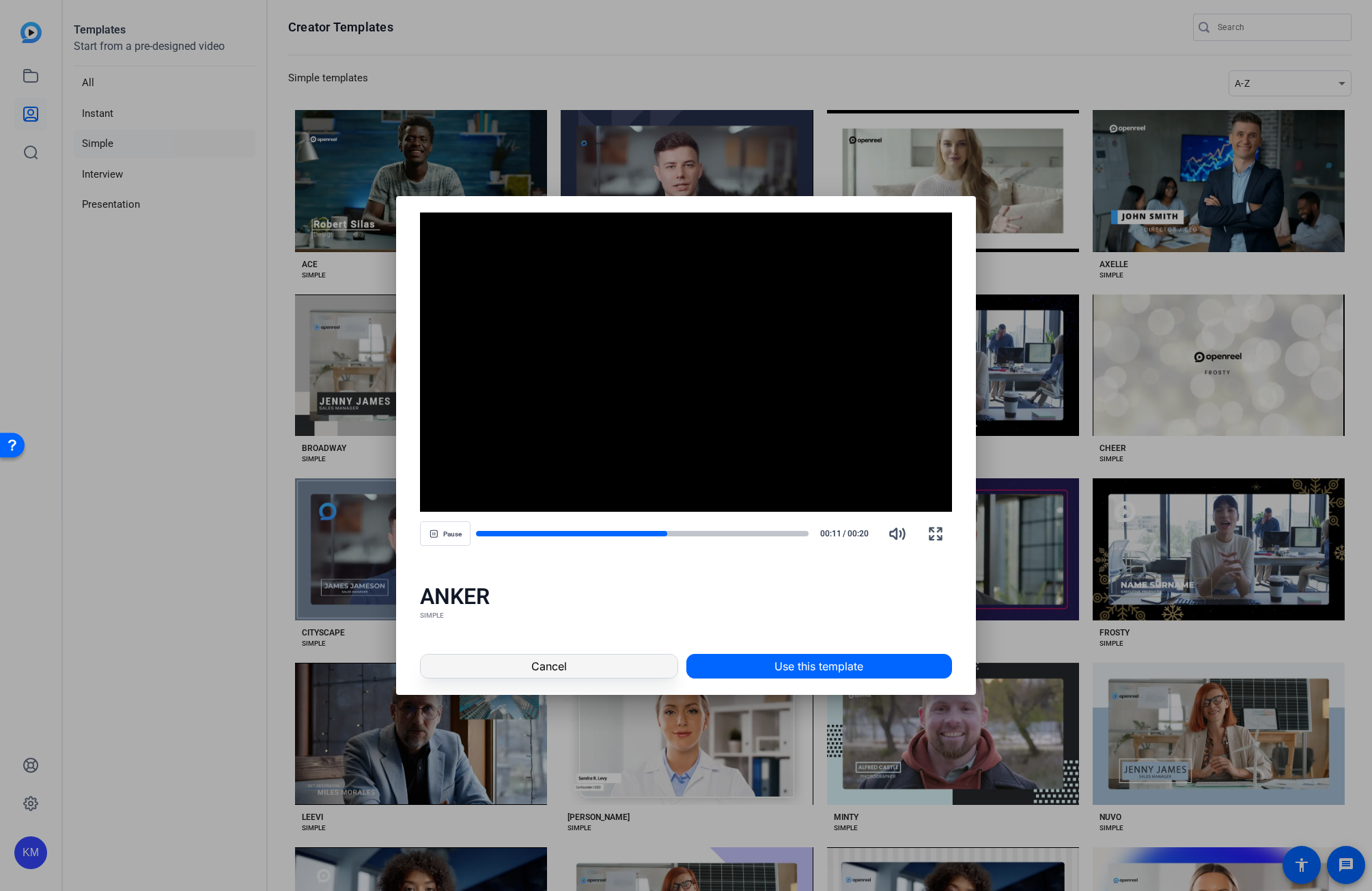
click at [611, 668] on span at bounding box center [549, 666] width 256 height 33
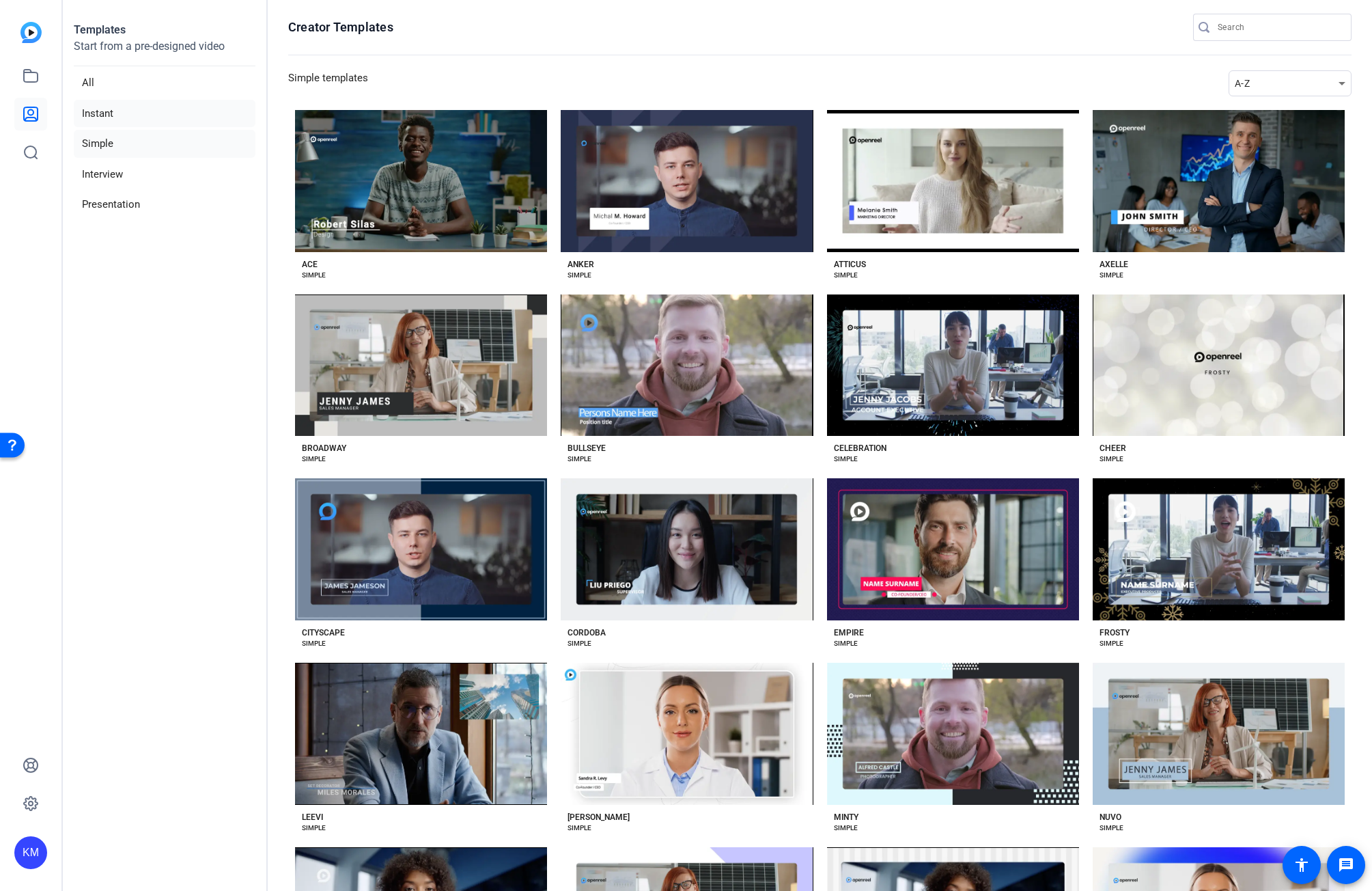
click at [185, 114] on li "Instant" at bounding box center [164, 113] width 182 height 28
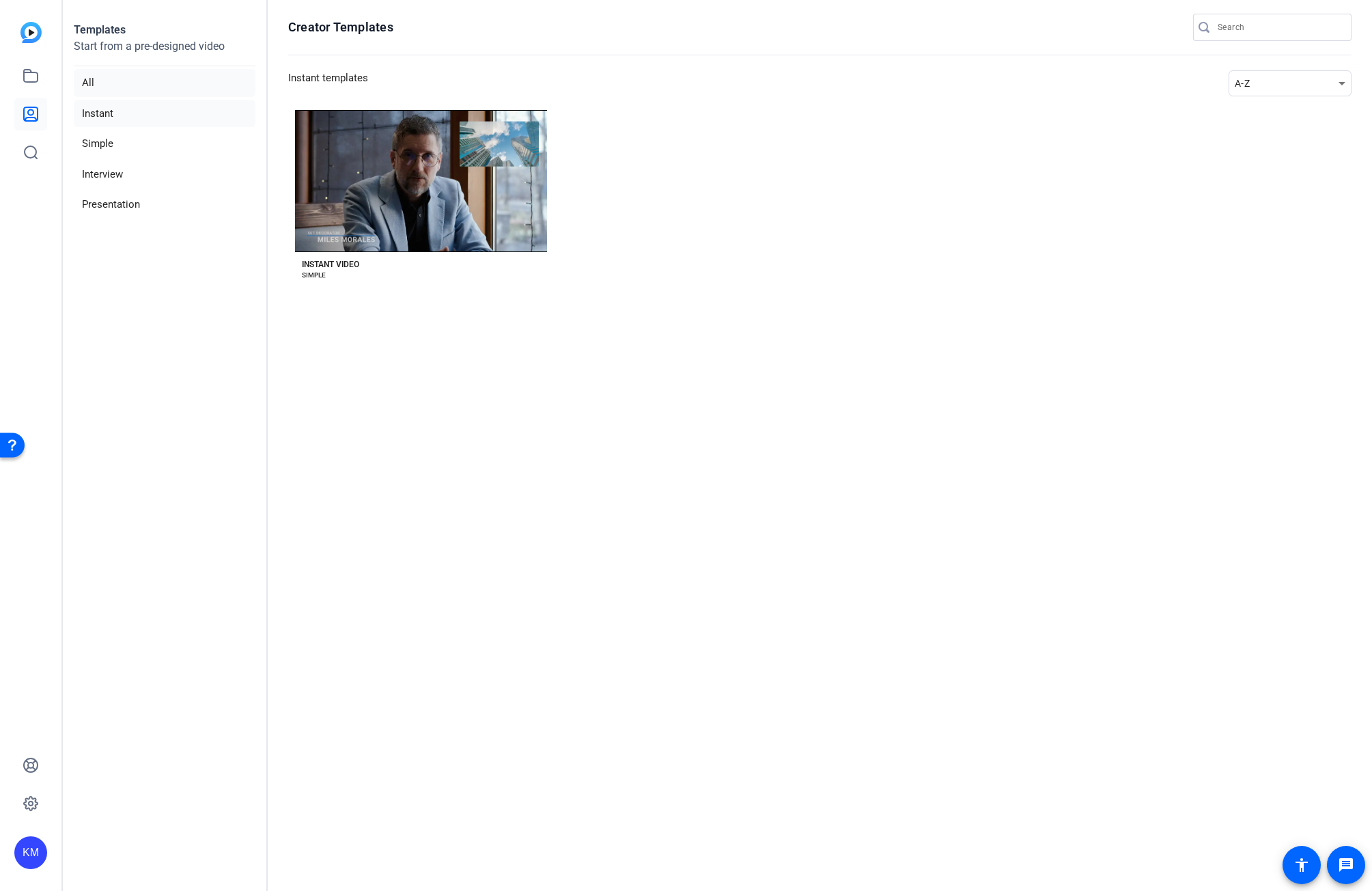
click at [138, 85] on li "All" at bounding box center [164, 83] width 182 height 28
